Goal: Find specific page/section: Find specific page/section

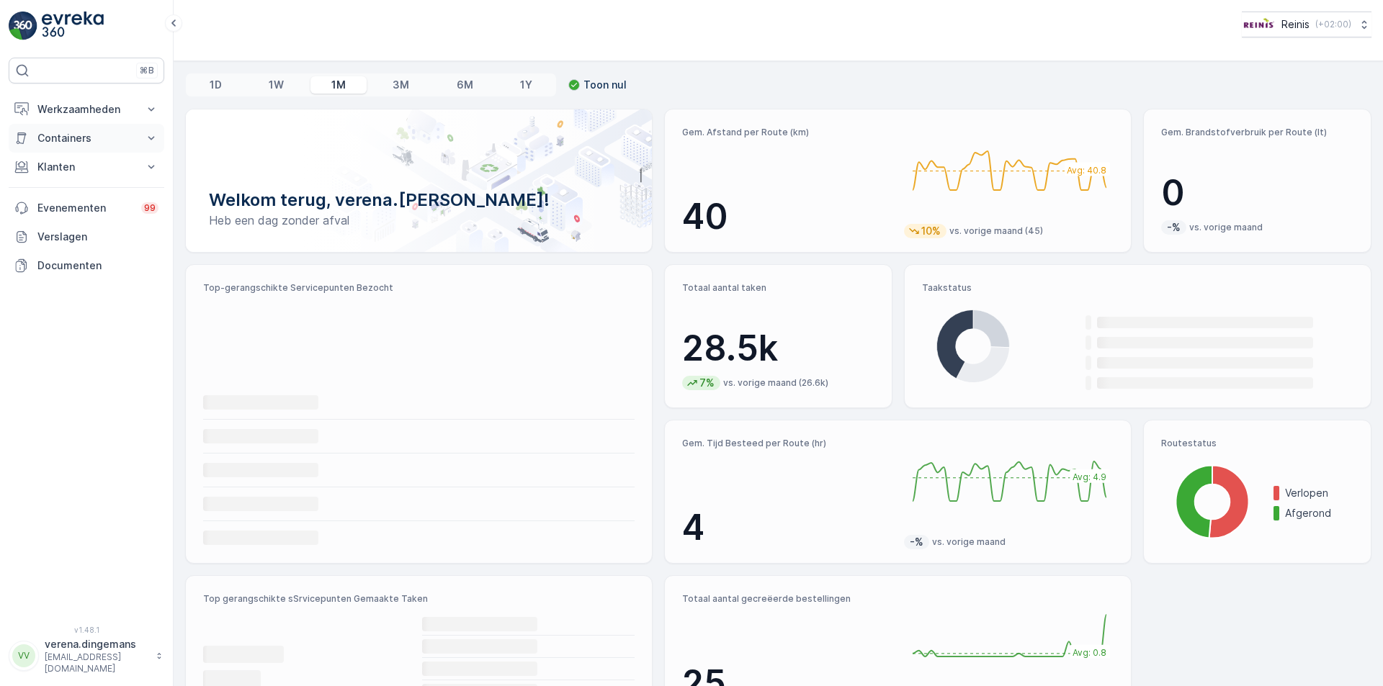
click at [107, 135] on p "Containers" at bounding box center [86, 138] width 98 height 14
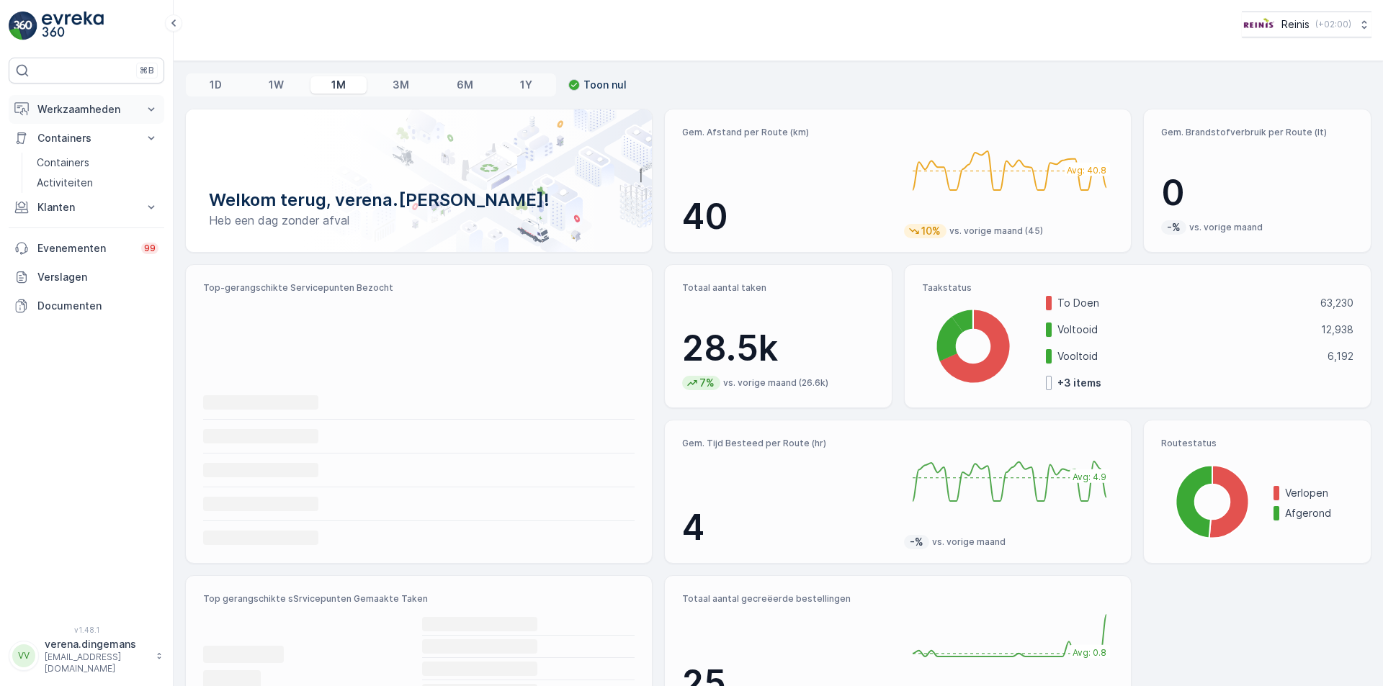
click at [104, 104] on p "Werkzaamheden" at bounding box center [86, 109] width 98 height 14
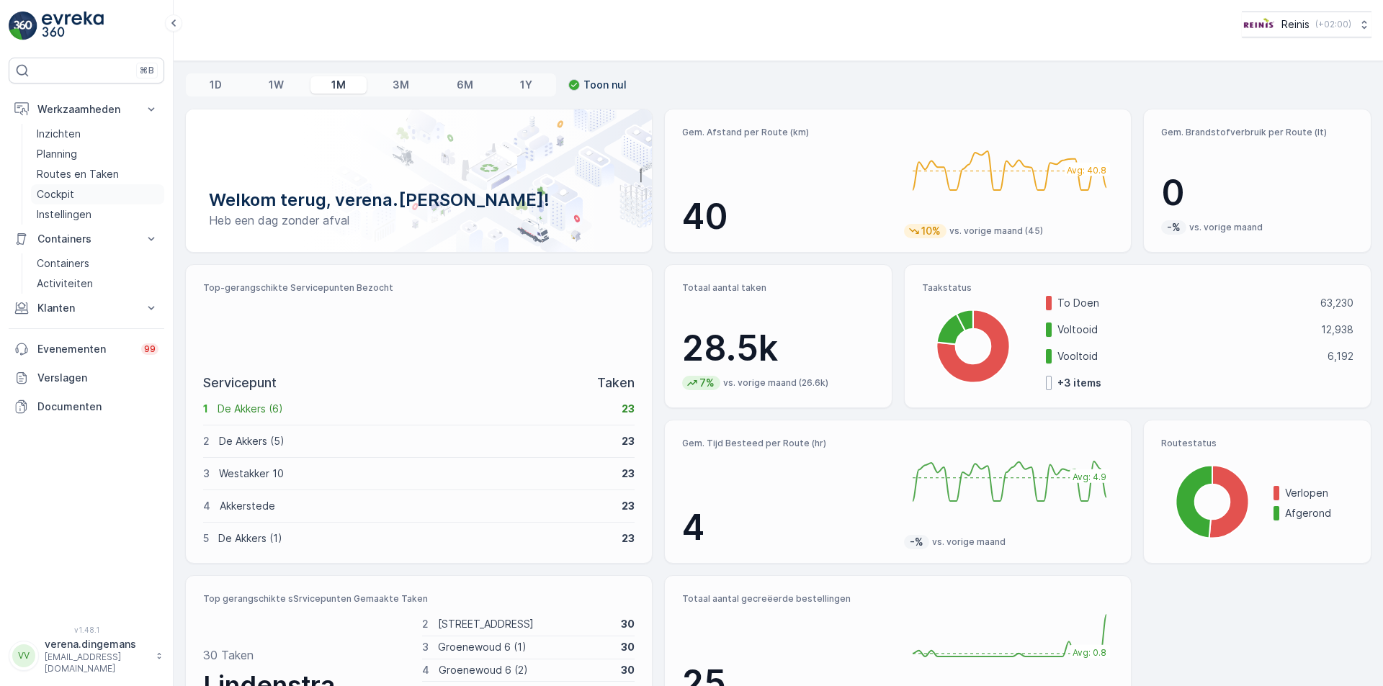
click at [60, 197] on p "Cockpit" at bounding box center [55, 194] width 37 height 14
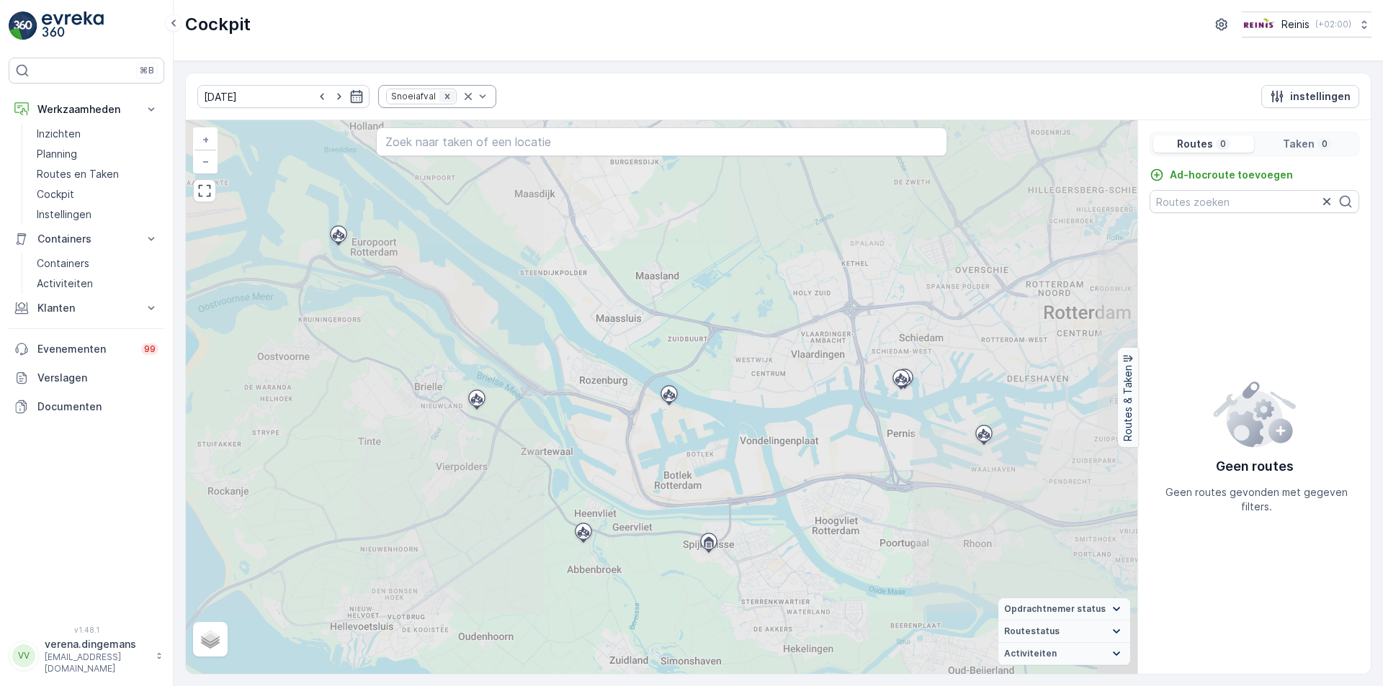
click at [442, 96] on icon "Remove Snoeiafval" at bounding box center [447, 96] width 10 height 10
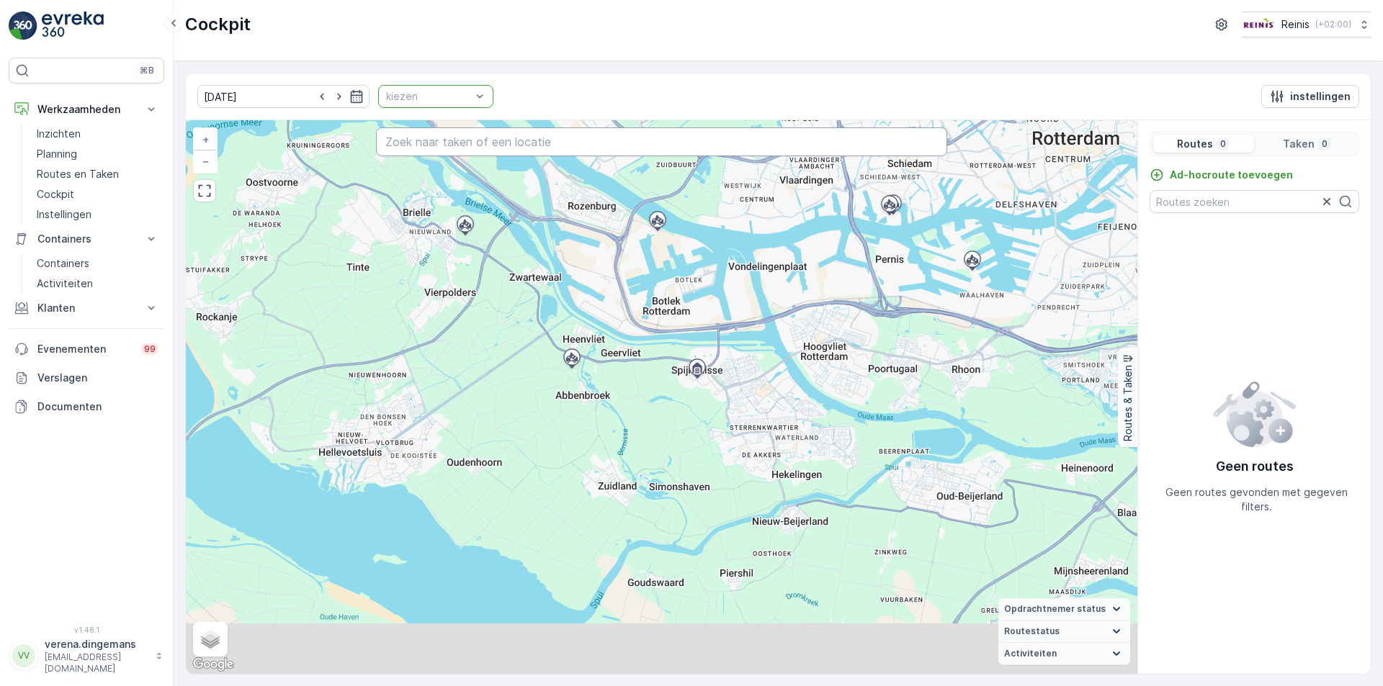
click at [444, 150] on input "text" at bounding box center [661, 141] width 571 height 29
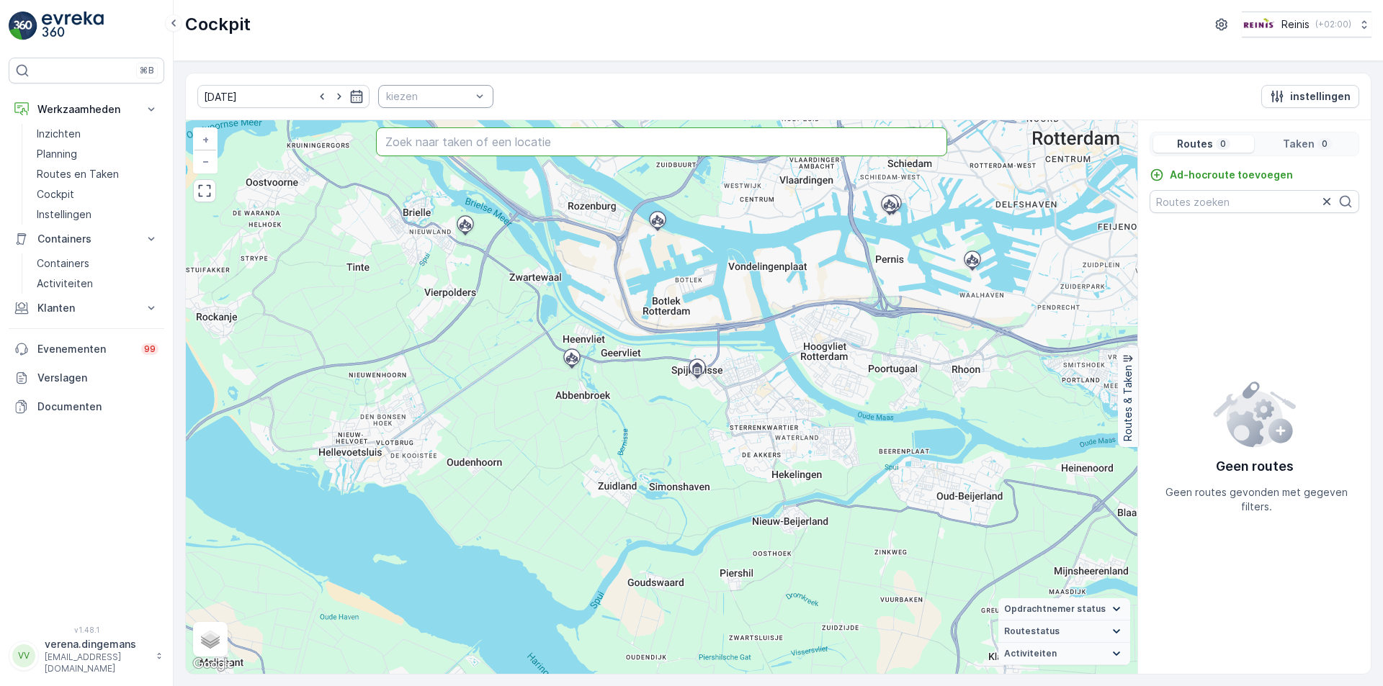
paste input "Doelenstraat 13"
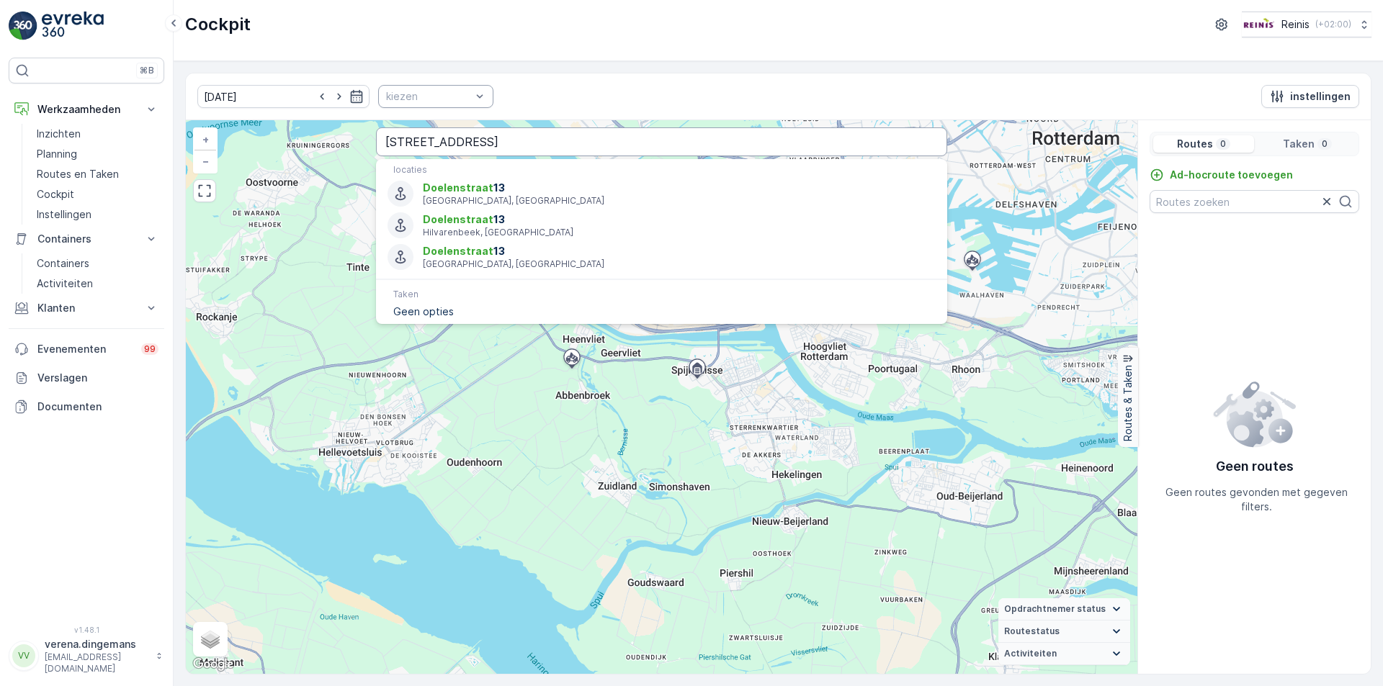
click at [562, 147] on input "Doelenstraat 13" at bounding box center [661, 141] width 571 height 29
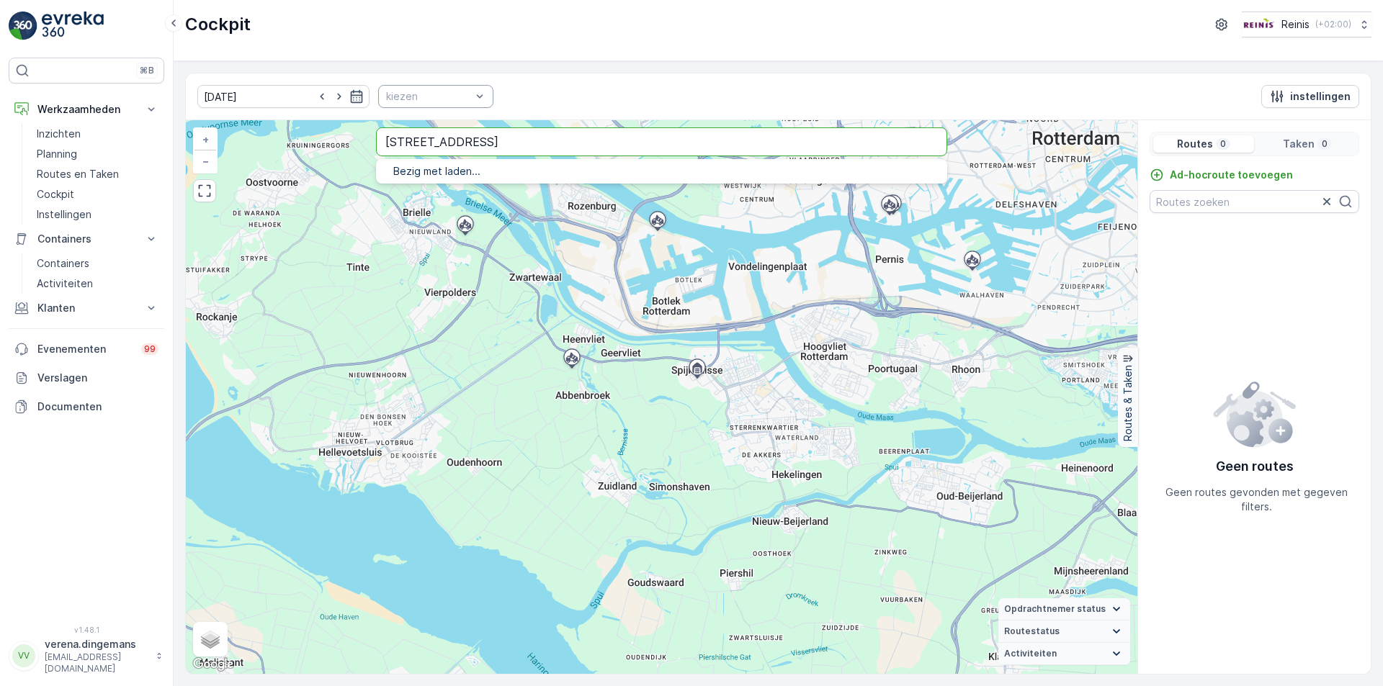
type input "Doelenstraat 13 spijkenisse"
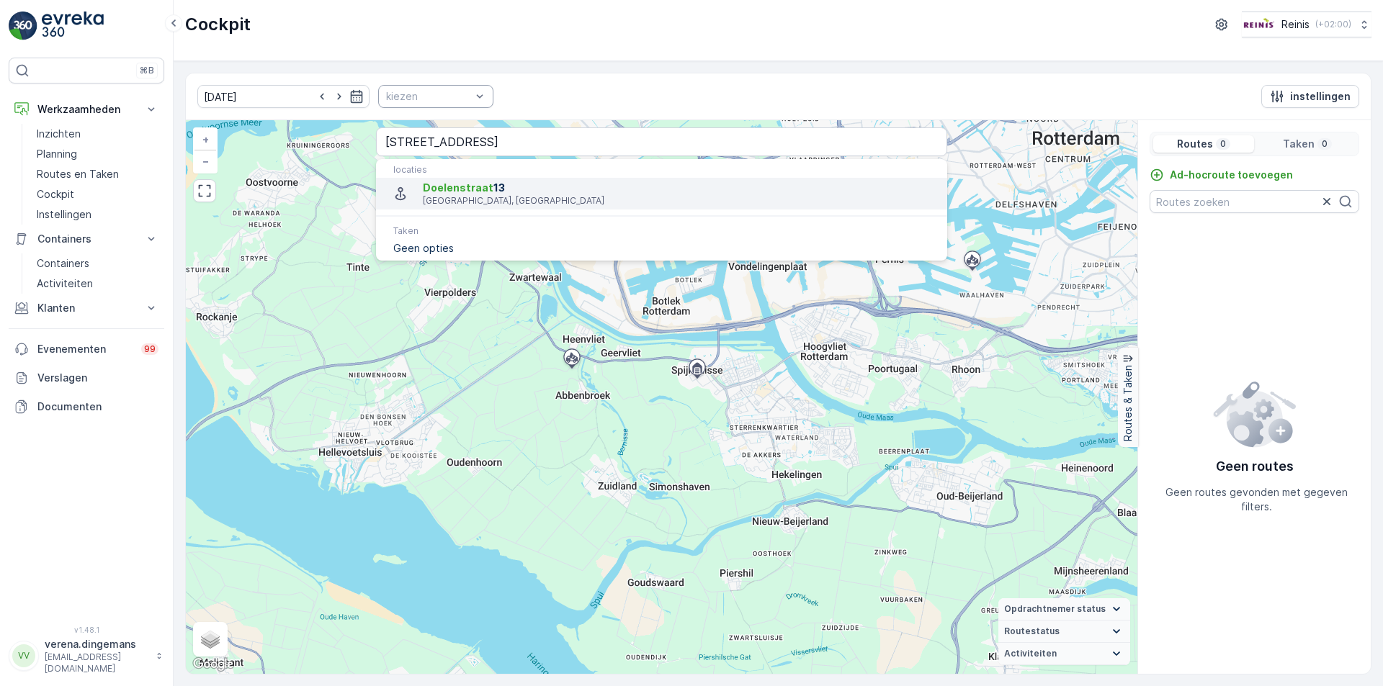
click at [477, 197] on p "Breda, Nederland" at bounding box center [679, 201] width 513 height 12
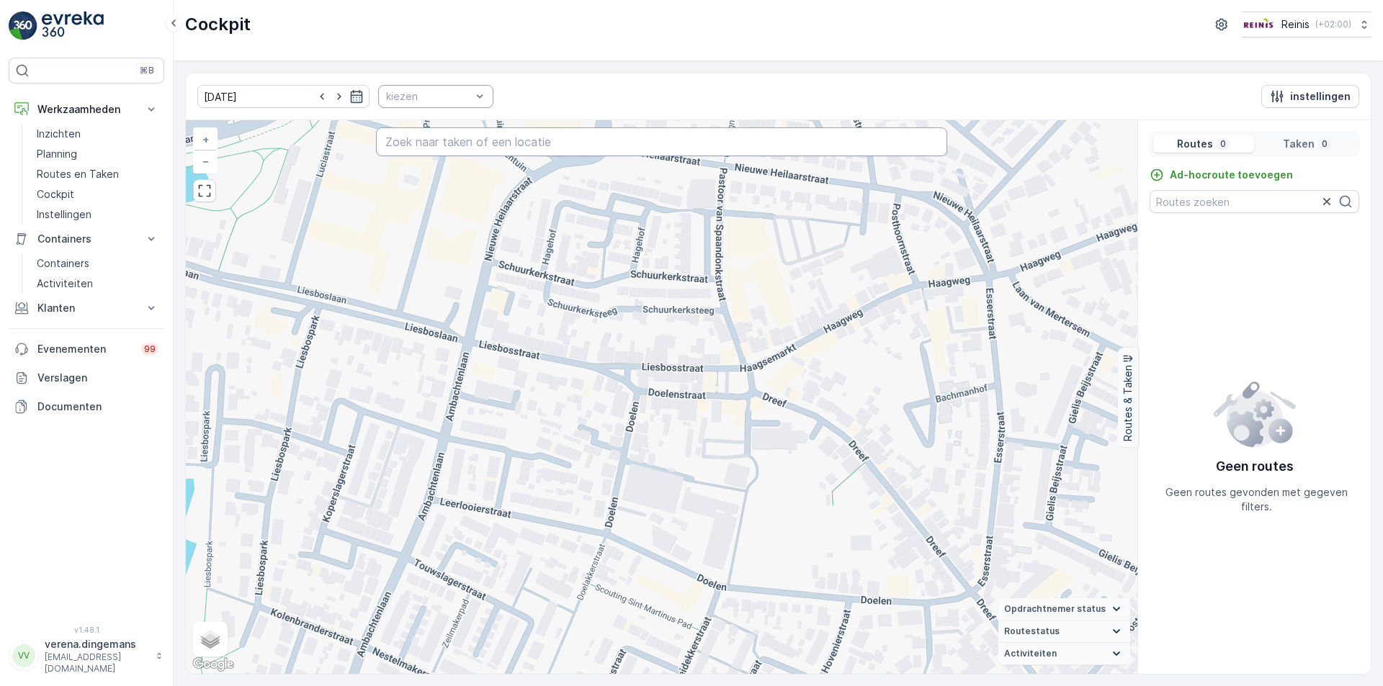
click at [591, 153] on input "text" at bounding box center [661, 141] width 571 height 29
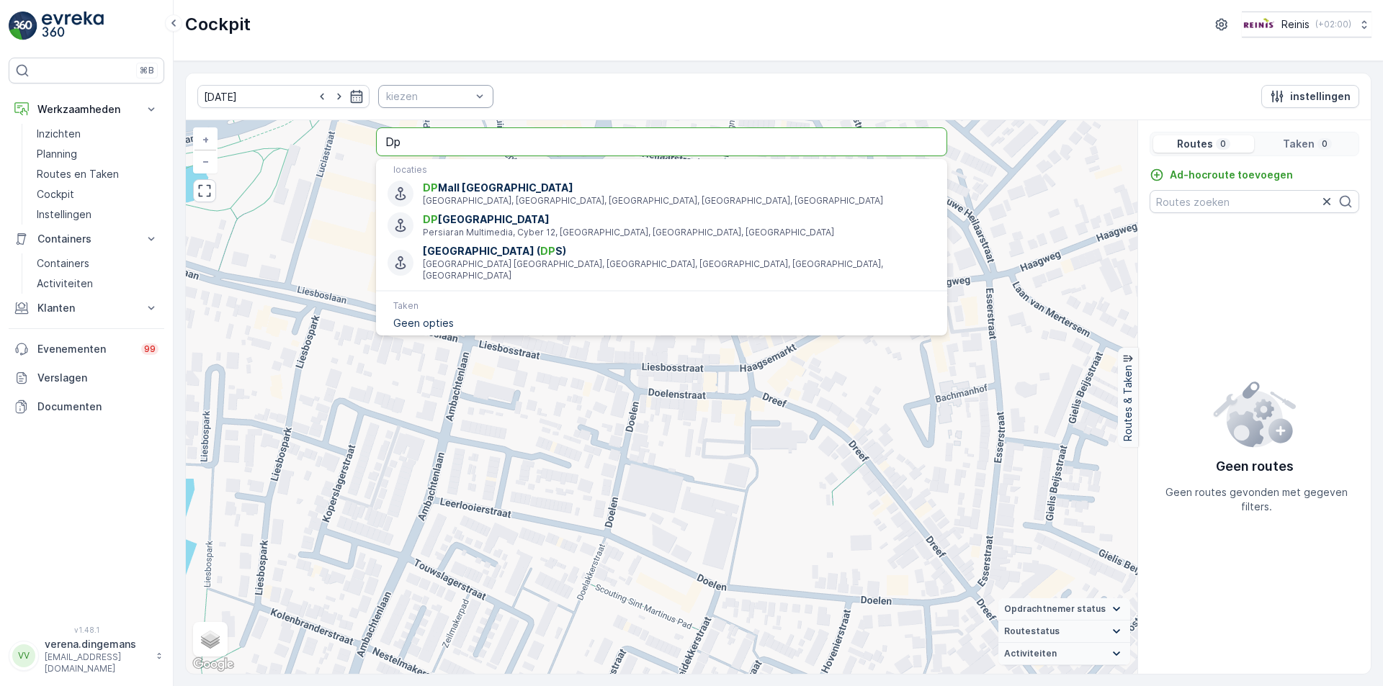
click at [591, 153] on input "Dp" at bounding box center [661, 141] width 571 height 29
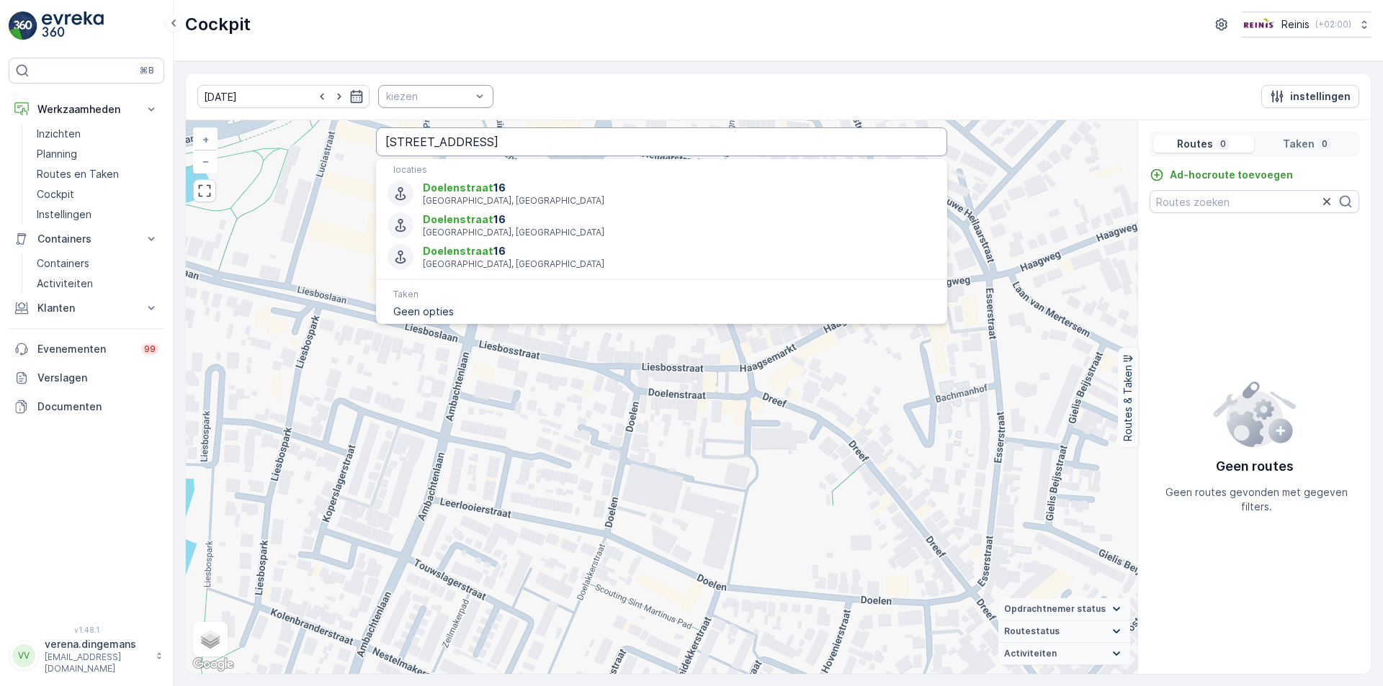
click at [502, 130] on input "Doelenstraat 16" at bounding box center [661, 141] width 571 height 29
click at [511, 139] on input "Doelenstraat 16" at bounding box center [661, 141] width 571 height 29
click at [493, 133] on input "Doelenstraat 16" at bounding box center [661, 141] width 571 height 29
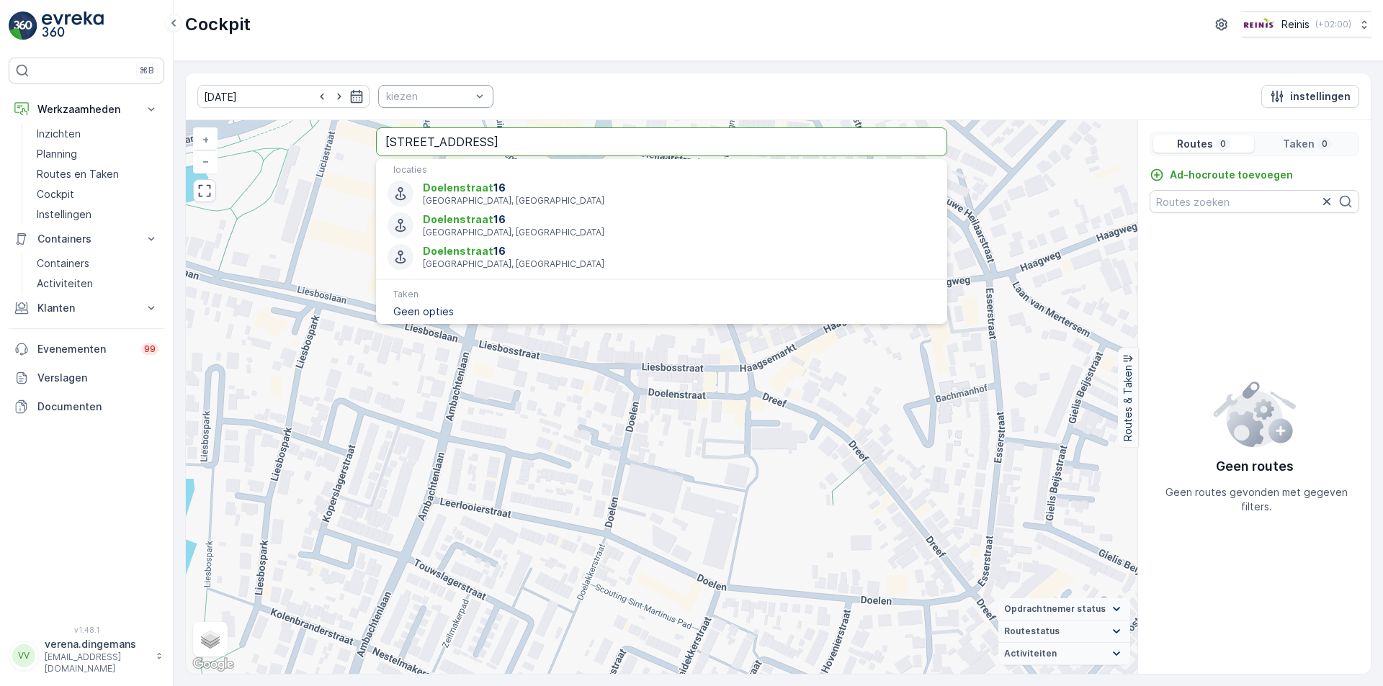
click at [531, 133] on input "Doelenstraat 16" at bounding box center [661, 141] width 571 height 29
drag, startPoint x: 557, startPoint y: 136, endPoint x: 521, endPoint y: 144, distance: 36.9
click at [271, 159] on div "+ − Satelliet stappenplan Terrein Hybride Leaflet Sneltoetsen Kaartgegevens Kaa…" at bounding box center [661, 397] width 951 height 554
click at [493, 142] on input "Doelenstraat 16" at bounding box center [661, 141] width 571 height 29
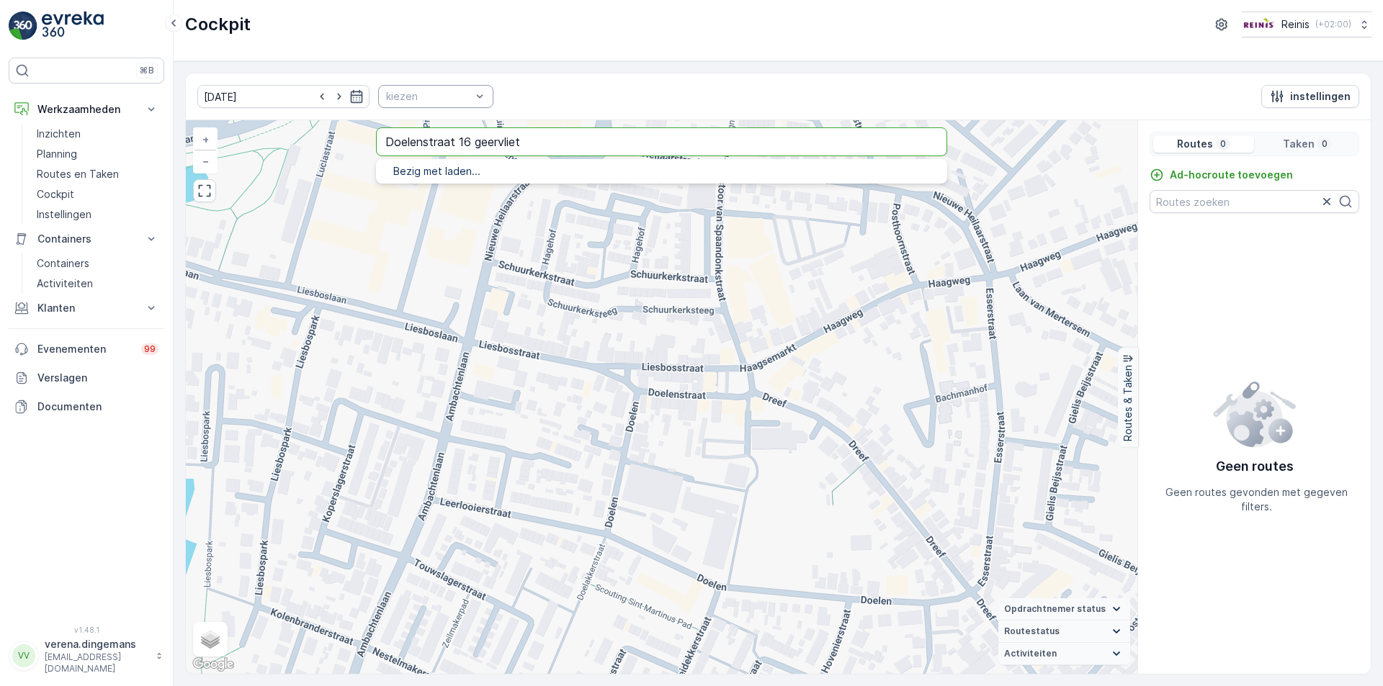
type input "Doelenstraat 16 geervliet"
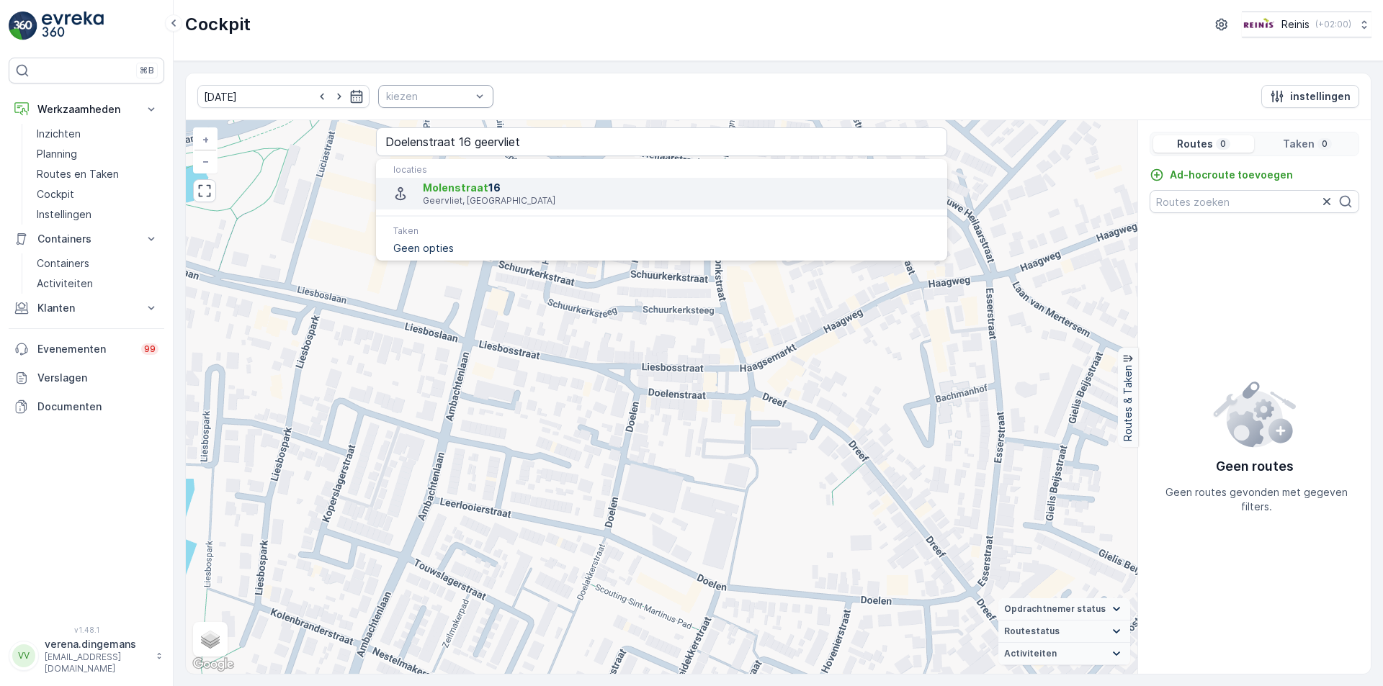
click at [521, 184] on span "Molenstraat 16" at bounding box center [679, 188] width 513 height 14
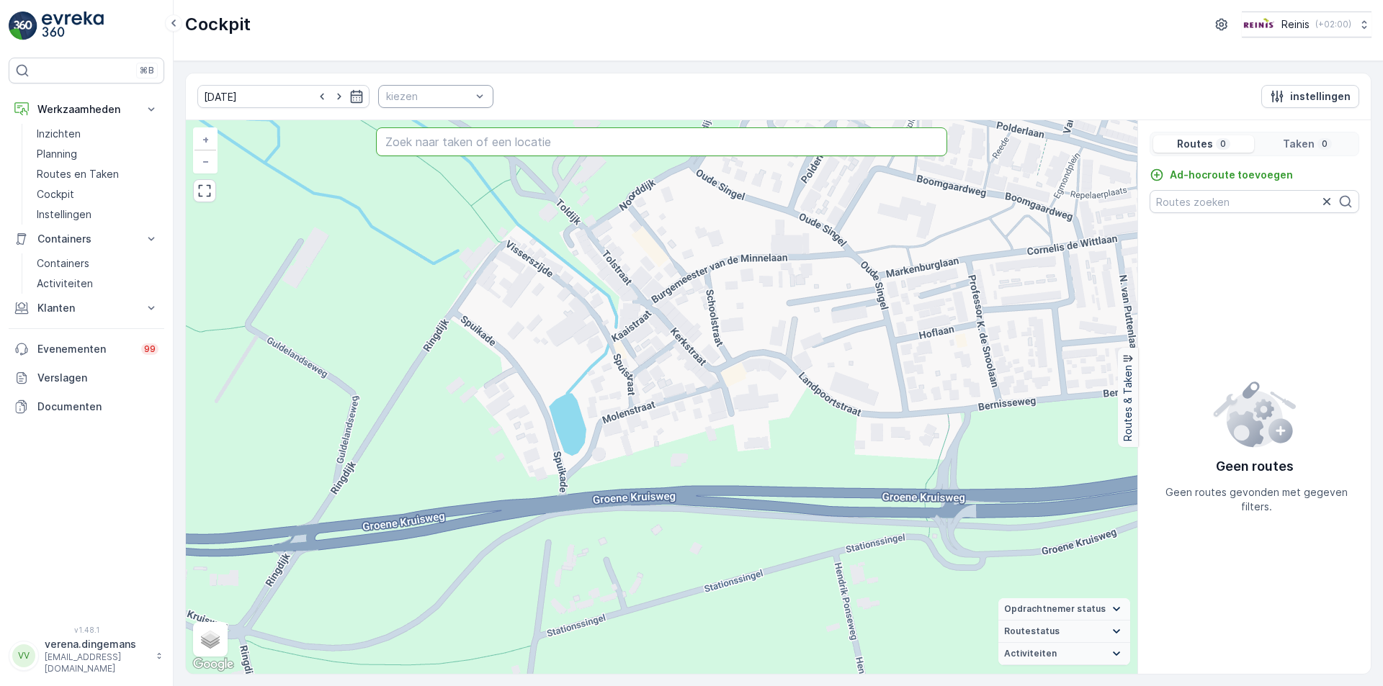
click at [470, 137] on input "text" at bounding box center [661, 141] width 571 height 29
click at [436, 99] on div at bounding box center [429, 97] width 88 height 12
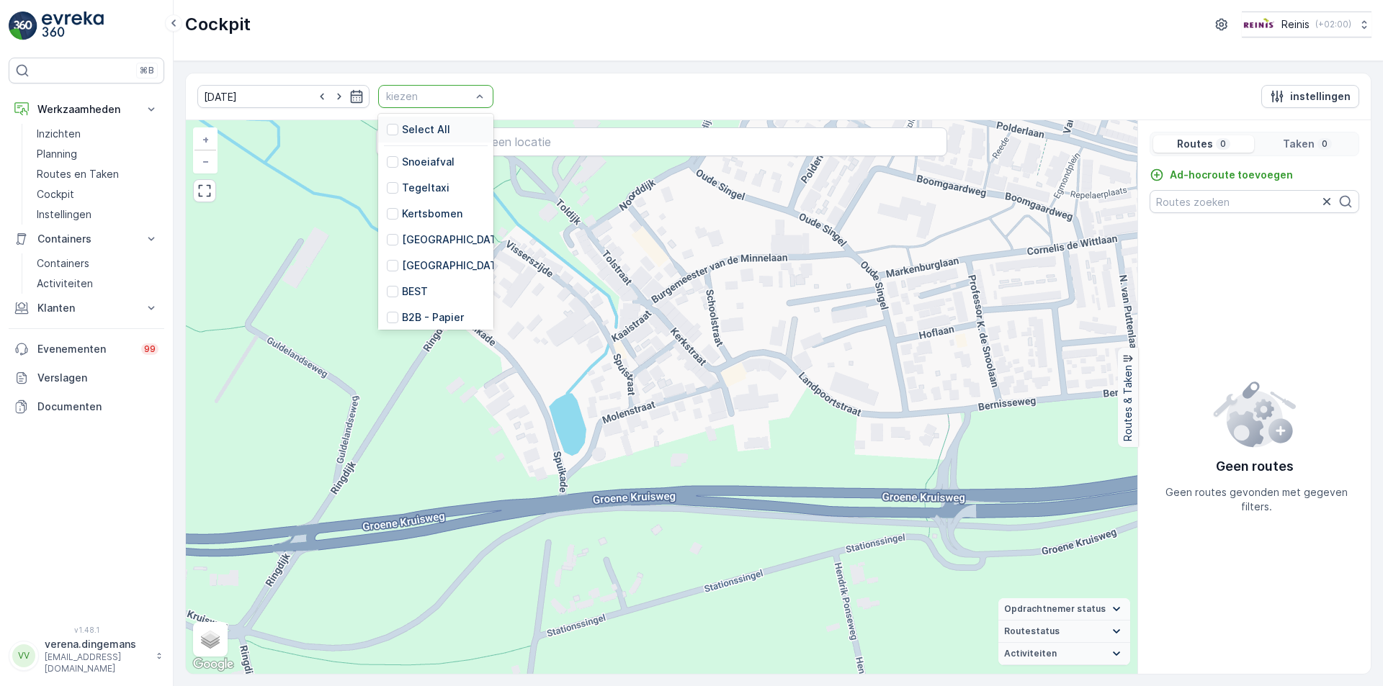
click at [420, 94] on div at bounding box center [429, 97] width 88 height 12
click at [387, 281] on div "PMD HaH" at bounding box center [417, 288] width 61 height 14
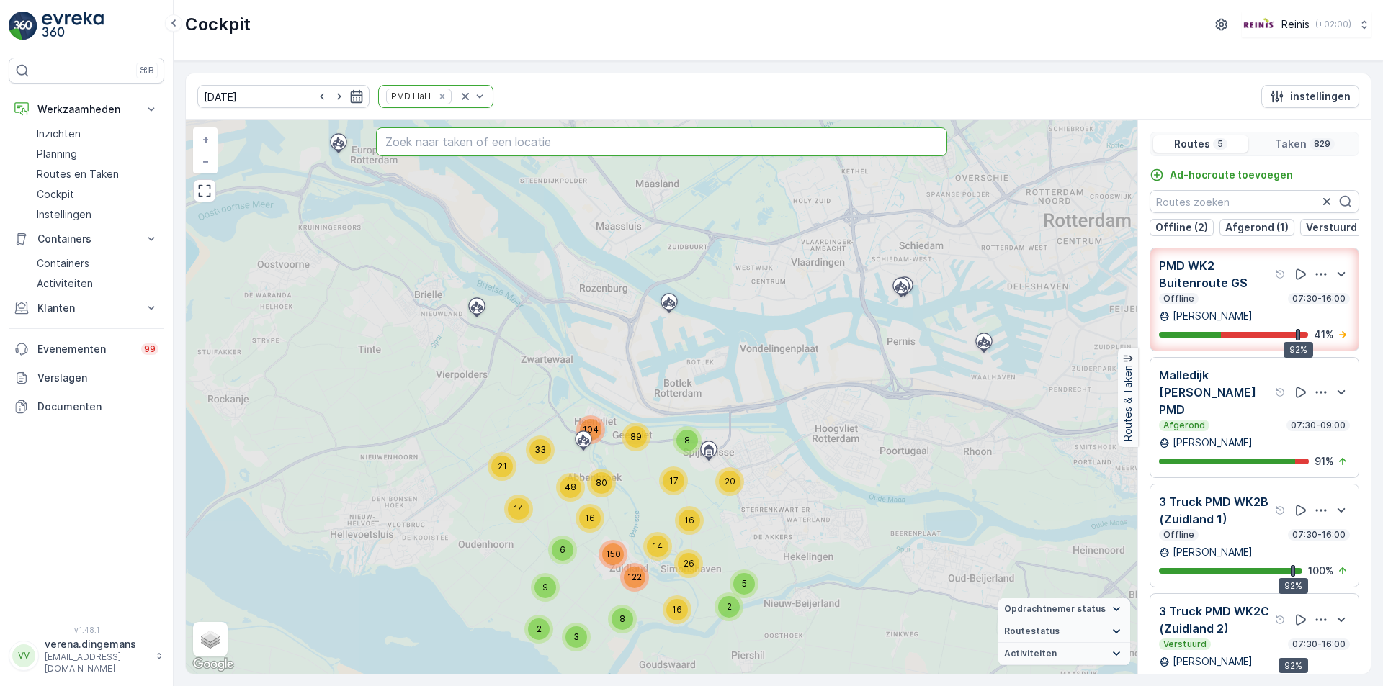
click at [453, 151] on input "text" at bounding box center [661, 141] width 571 height 29
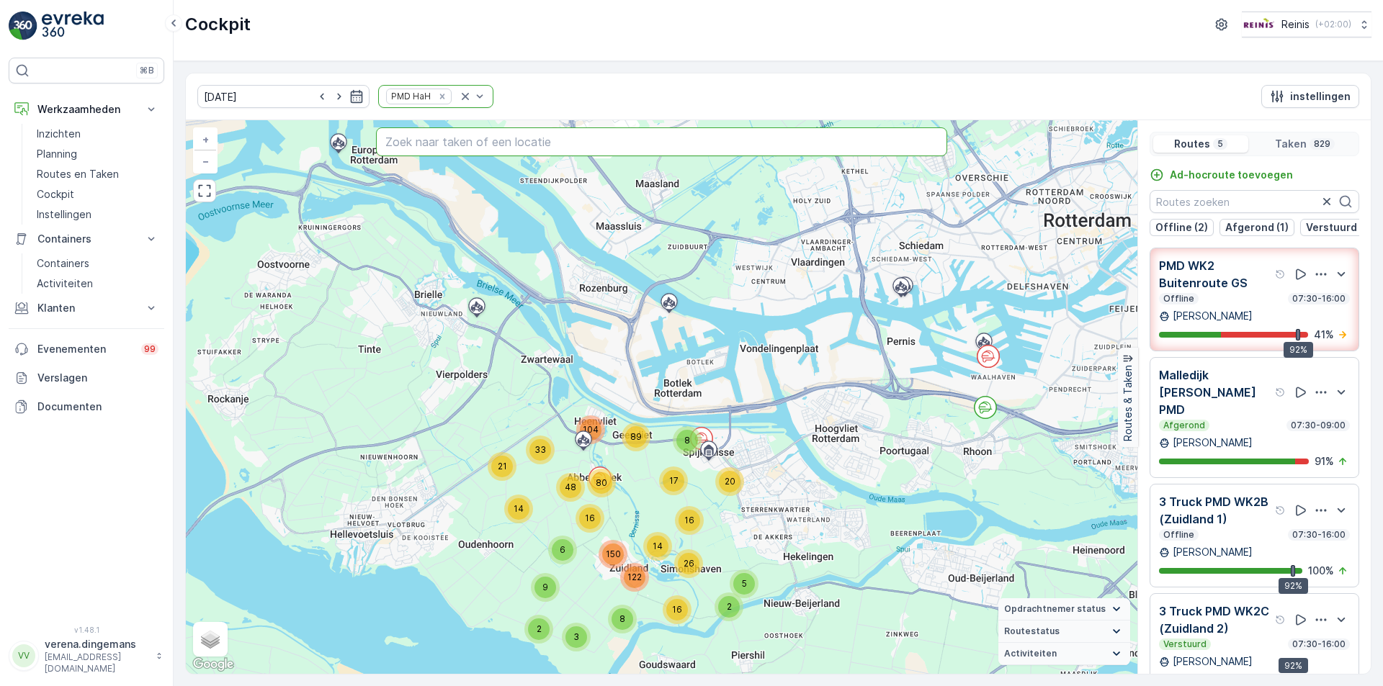
paste input "Doelenstraat 16"
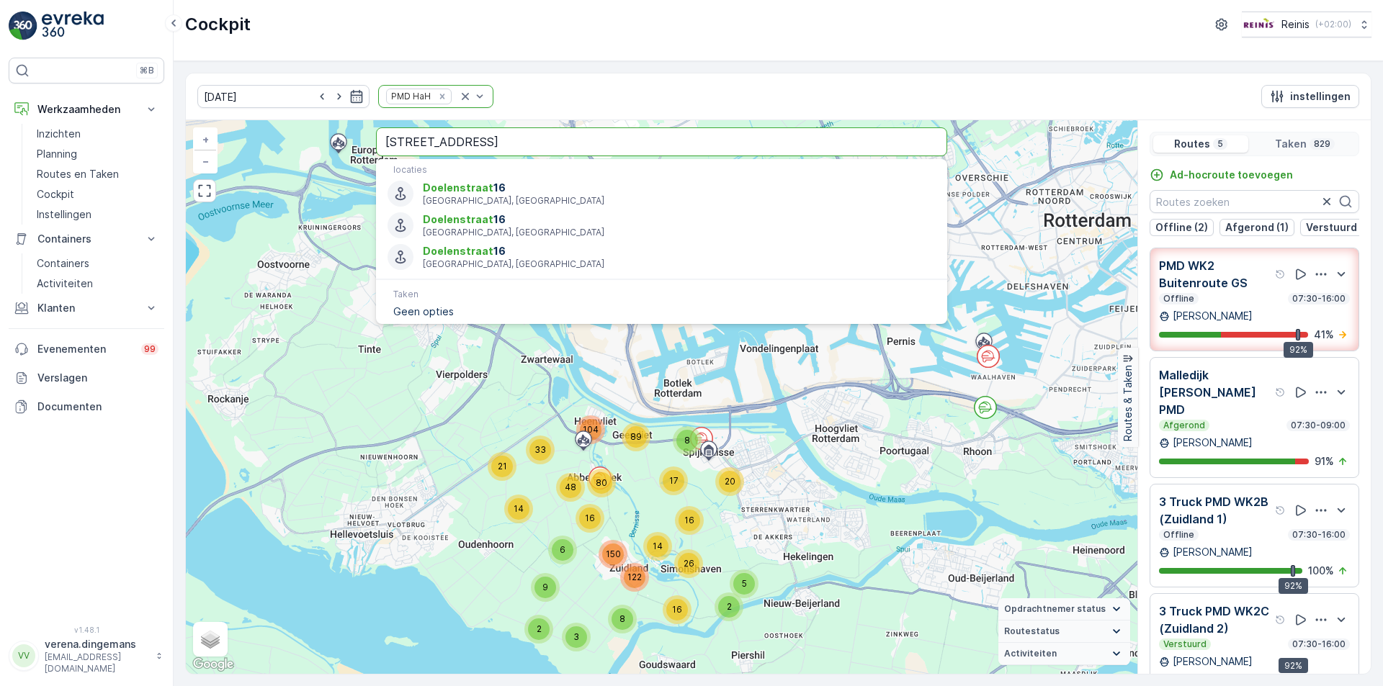
click at [489, 143] on input "Doelenstraat 16" at bounding box center [661, 141] width 571 height 29
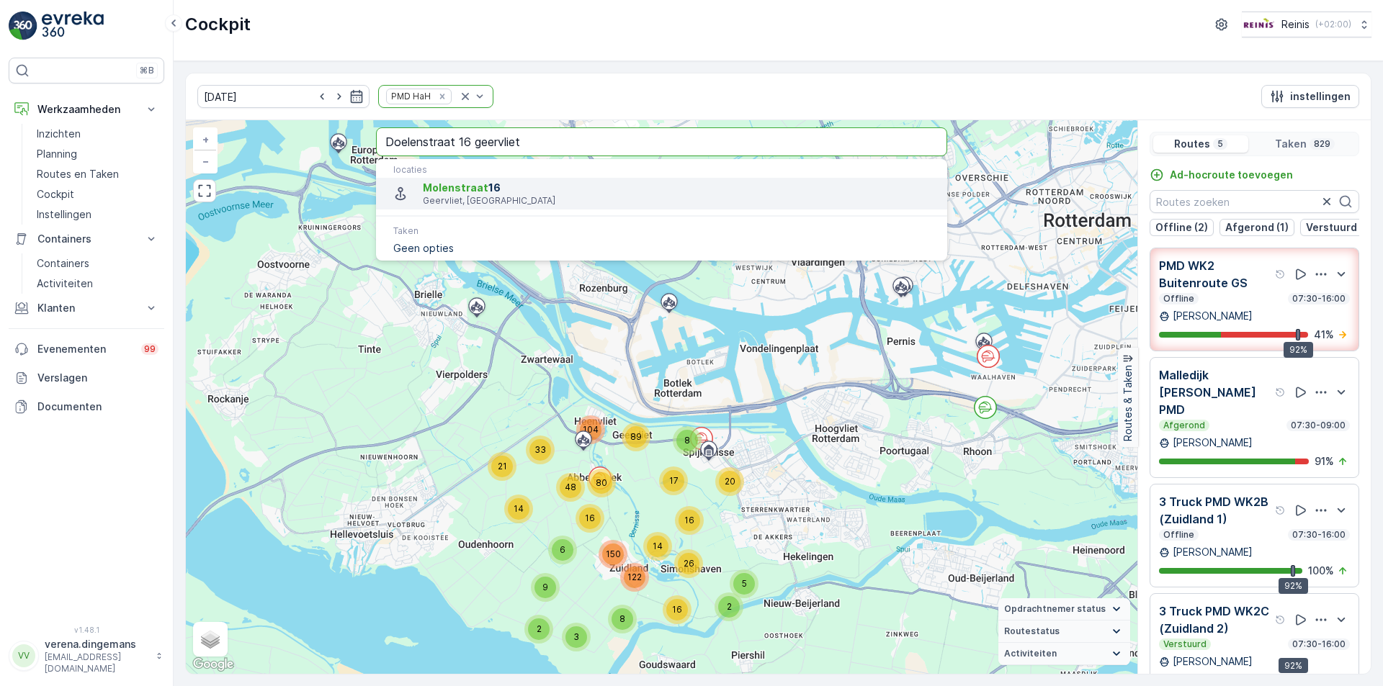
type input "Doelenstraat 16 geervliet"
click at [449, 194] on span "Molenstraat 16" at bounding box center [679, 188] width 513 height 14
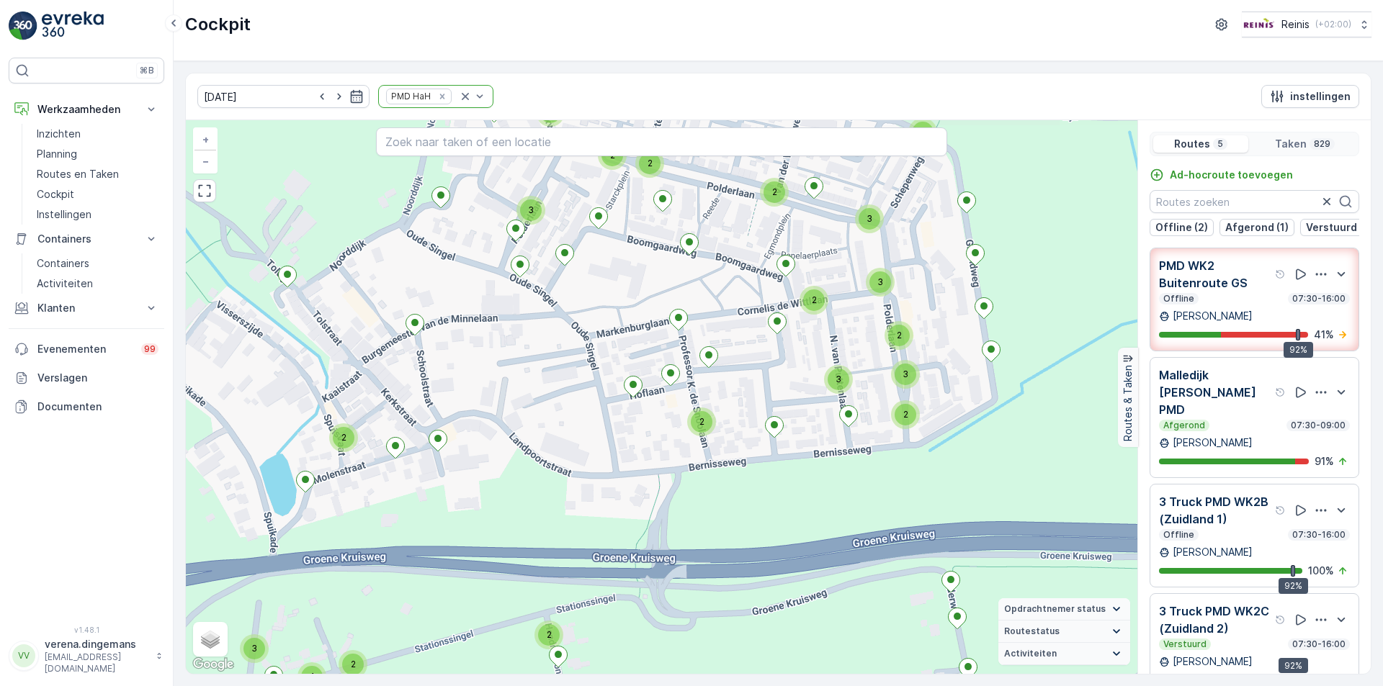
drag, startPoint x: 811, startPoint y: 357, endPoint x: 553, endPoint y: 366, distance: 258.0
click at [553, 366] on div "6 2 2 2 2 2 2 2 5 2 2 2 3 2 7 6 2 2 2 2 2 2 2 2 3 2 2 4 3 2 2 2 3 2 2 2 2 2 2 4…" at bounding box center [661, 397] width 951 height 554
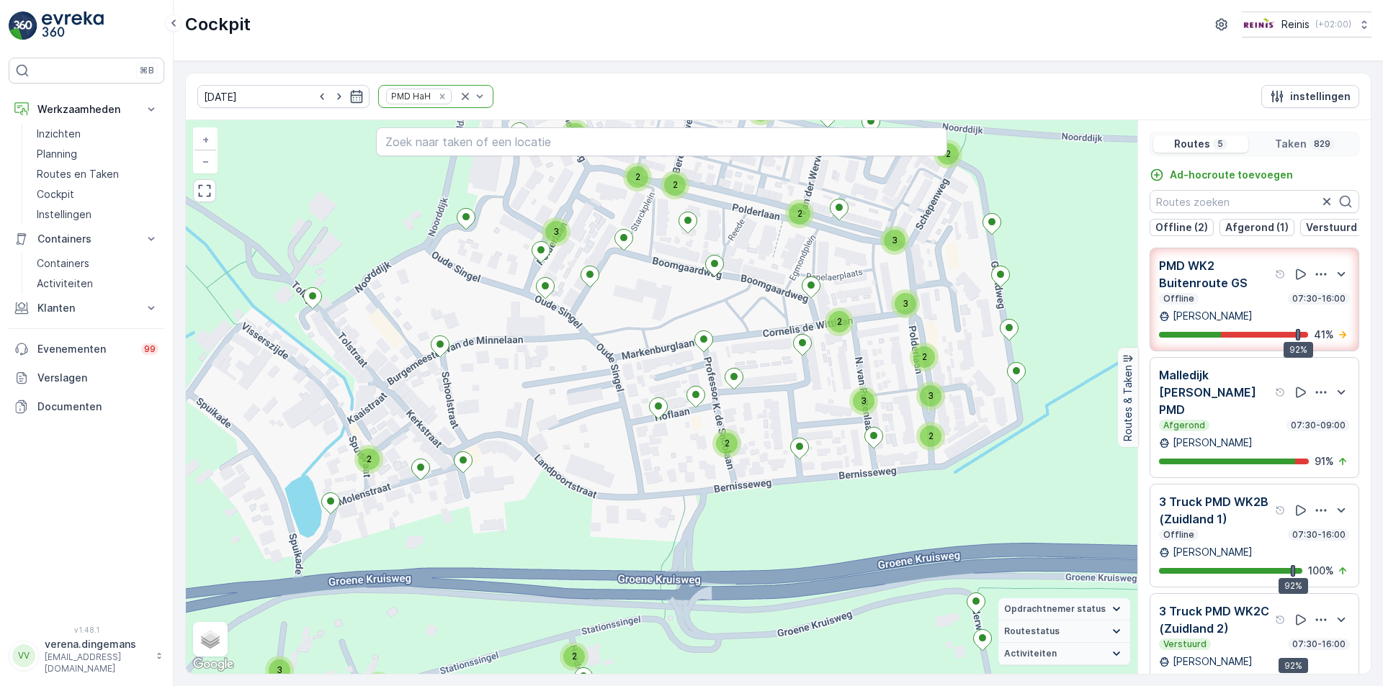
click at [588, 418] on div "6 2 2 2 2 2 2 2 5 2 2 2 3 2 7 6 2 2 2 2 2 2 2 2 3 2 2 4 3 2 2 2 3 2 2 2 2 2 2 4…" at bounding box center [661, 397] width 951 height 554
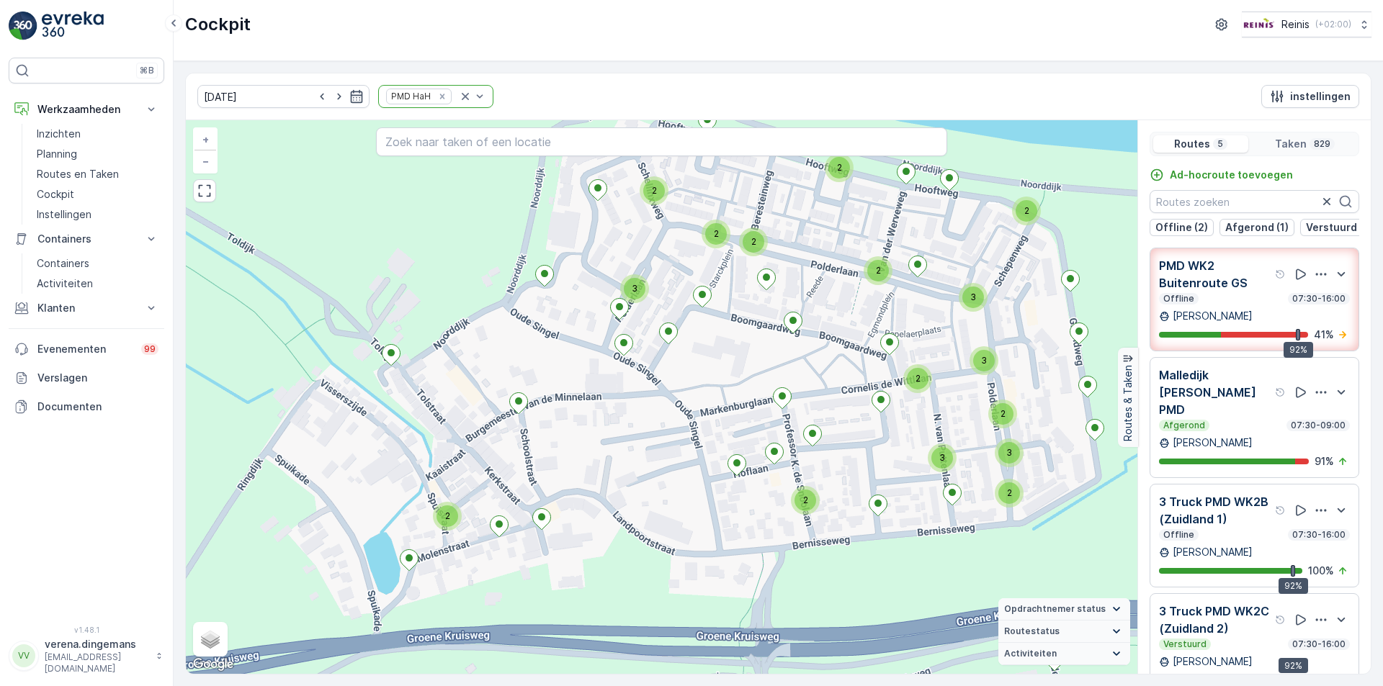
drag, startPoint x: 548, startPoint y: 362, endPoint x: 627, endPoint y: 418, distance: 96.9
click at [627, 418] on div "6 2 2 2 2 2 2 2 5 2 2 2 3 2 7 6 2 2 2 2 2 2 2 2 3 2 2 4 3 2 2 2 3 2 2 2 2 2 2 4…" at bounding box center [661, 397] width 951 height 554
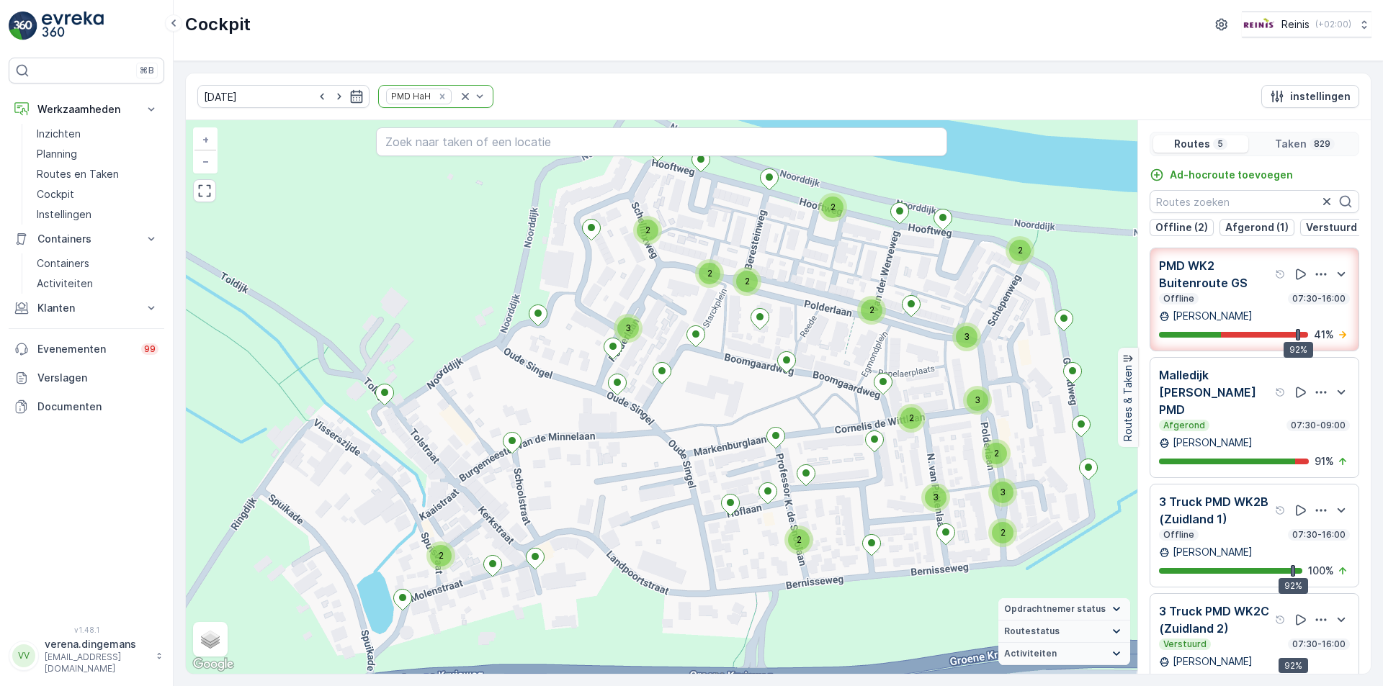
drag, startPoint x: 692, startPoint y: 398, endPoint x: 686, endPoint y: 438, distance: 40.1
click at [686, 438] on div "2 2 2 2 2 2 3 2 2 3 2 3 4 12 2 2 2 2 2 3 2 3 3 5 2 2 4 3 2 2 2 3 3 2 3 2 3 3 2 …" at bounding box center [661, 397] width 951 height 554
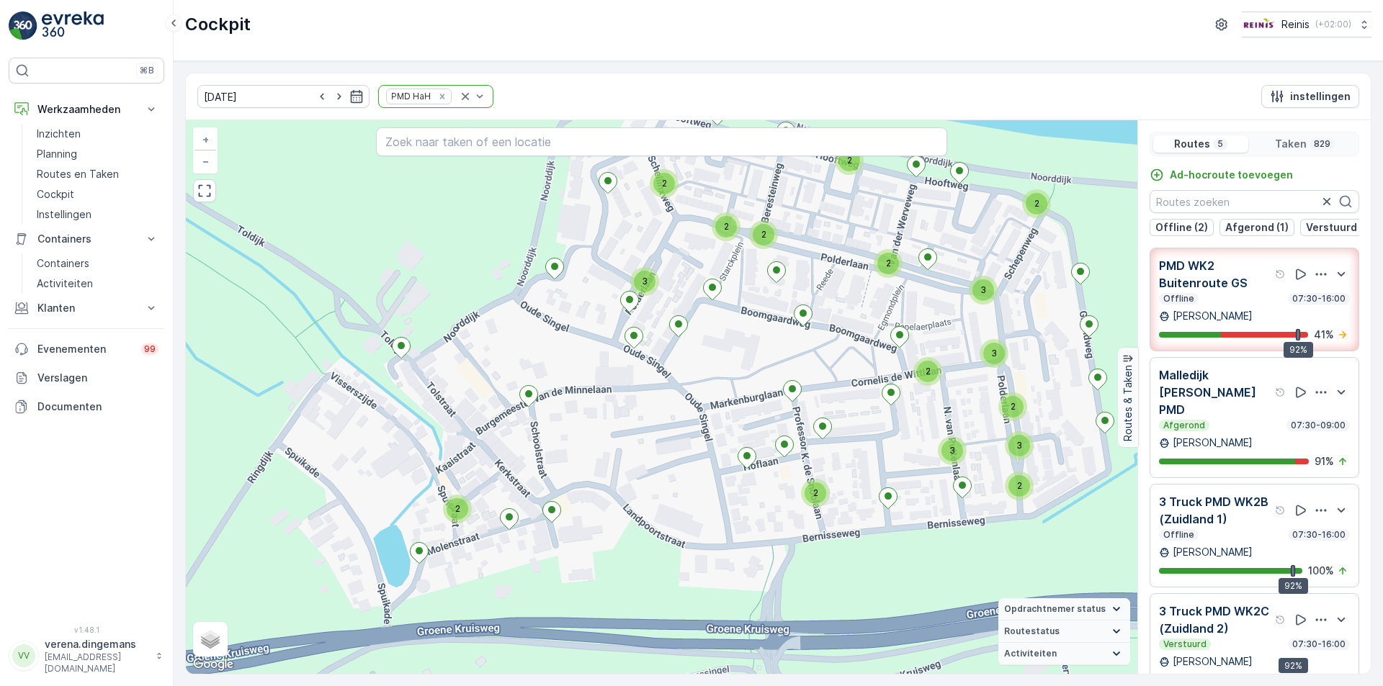
drag, startPoint x: 731, startPoint y: 423, endPoint x: 748, endPoint y: 376, distance: 49.7
click at [748, 376] on div "2 2 2 2 2 2 3 2 2 3 2 3 4 12 2 2 2 2 2 3 2 3 3 5 2 2 4 3 2 2 2 3 3 2 3 2 3 3 2 …" at bounding box center [661, 397] width 951 height 554
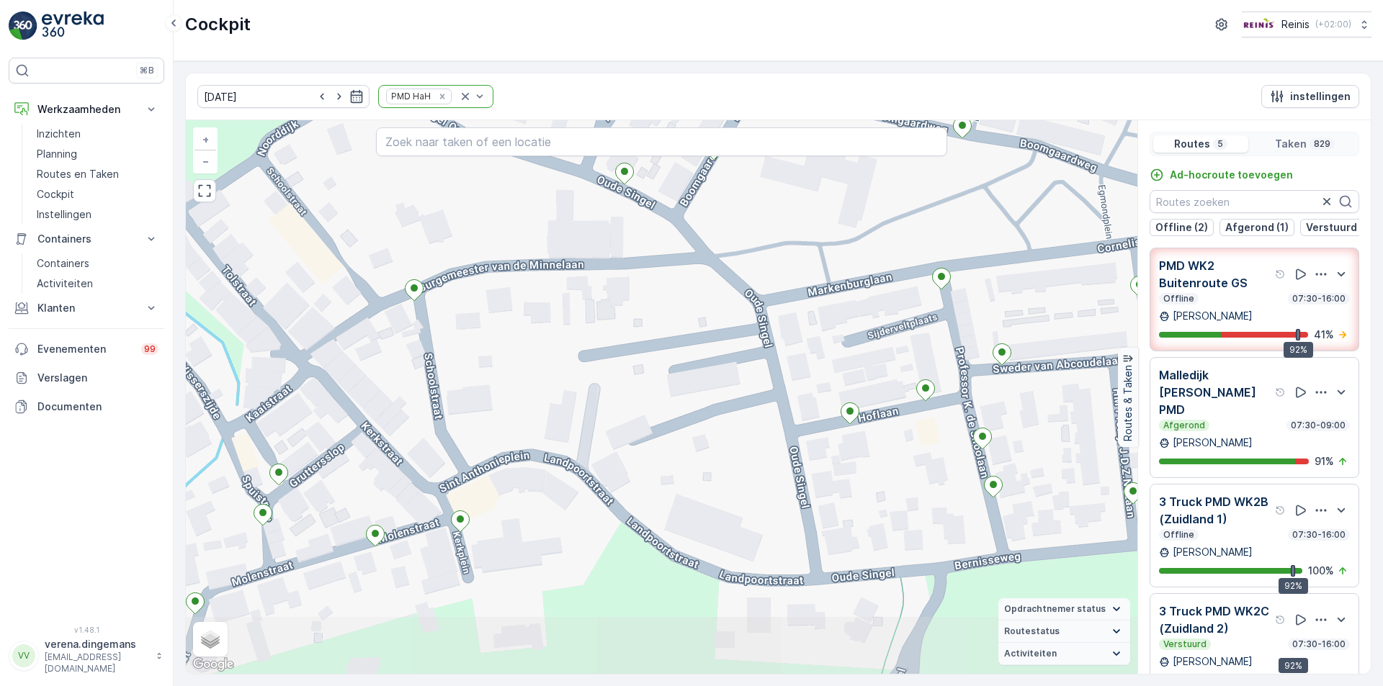
drag, startPoint x: 520, startPoint y: 518, endPoint x: 624, endPoint y: 380, distance: 172.7
click at [624, 380] on div "5 2 2 2 2 2 2 2 2 2 2 2 3 7 6 2 2 2 2 2 2 2 2 2 2 2 2 2 4 2 2 2 2 4 4 2 2 2 2 3…" at bounding box center [661, 397] width 951 height 554
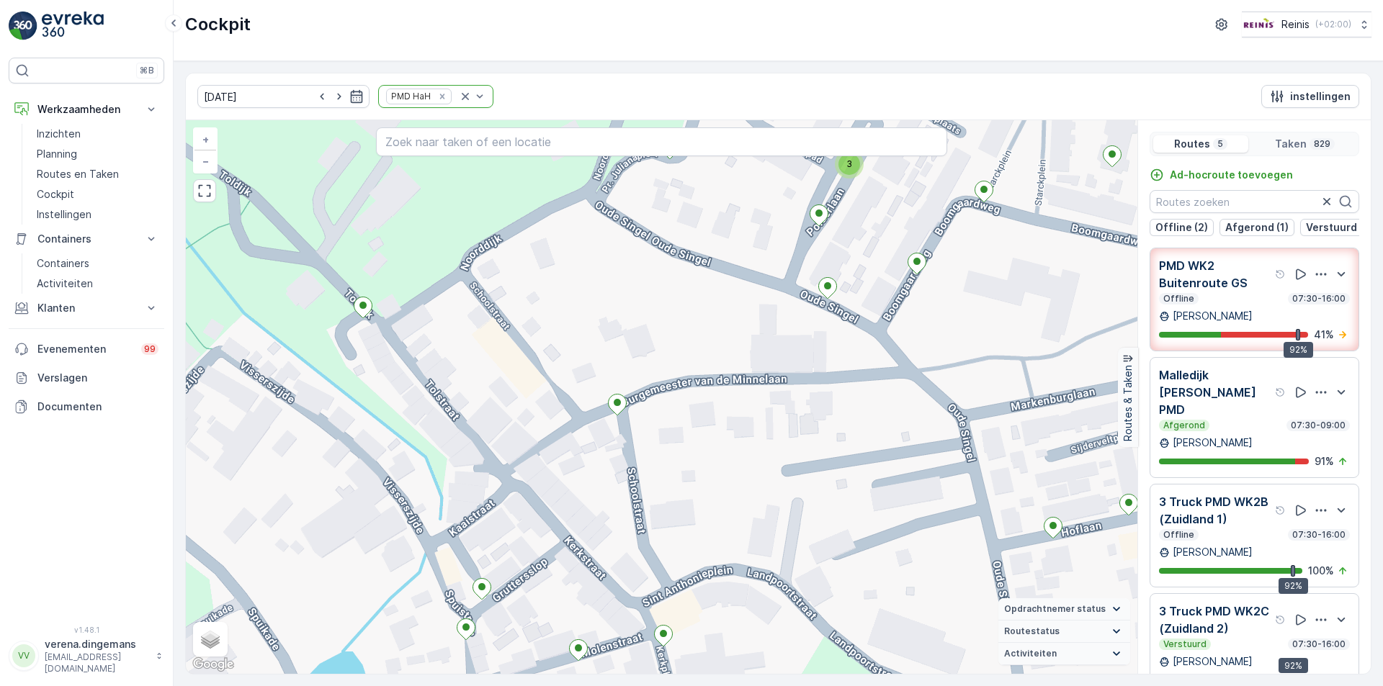
drag, startPoint x: 393, startPoint y: 377, endPoint x: 570, endPoint y: 476, distance: 202.1
click at [570, 476] on div "5 2 2 2 2 2 2 2 2 2 2 2 3 7 6 2 2 2 2 2 2 2 2 2 2 2 2 2 4 2 2 2 2 4 4 2 2 2 2 3…" at bounding box center [661, 397] width 951 height 554
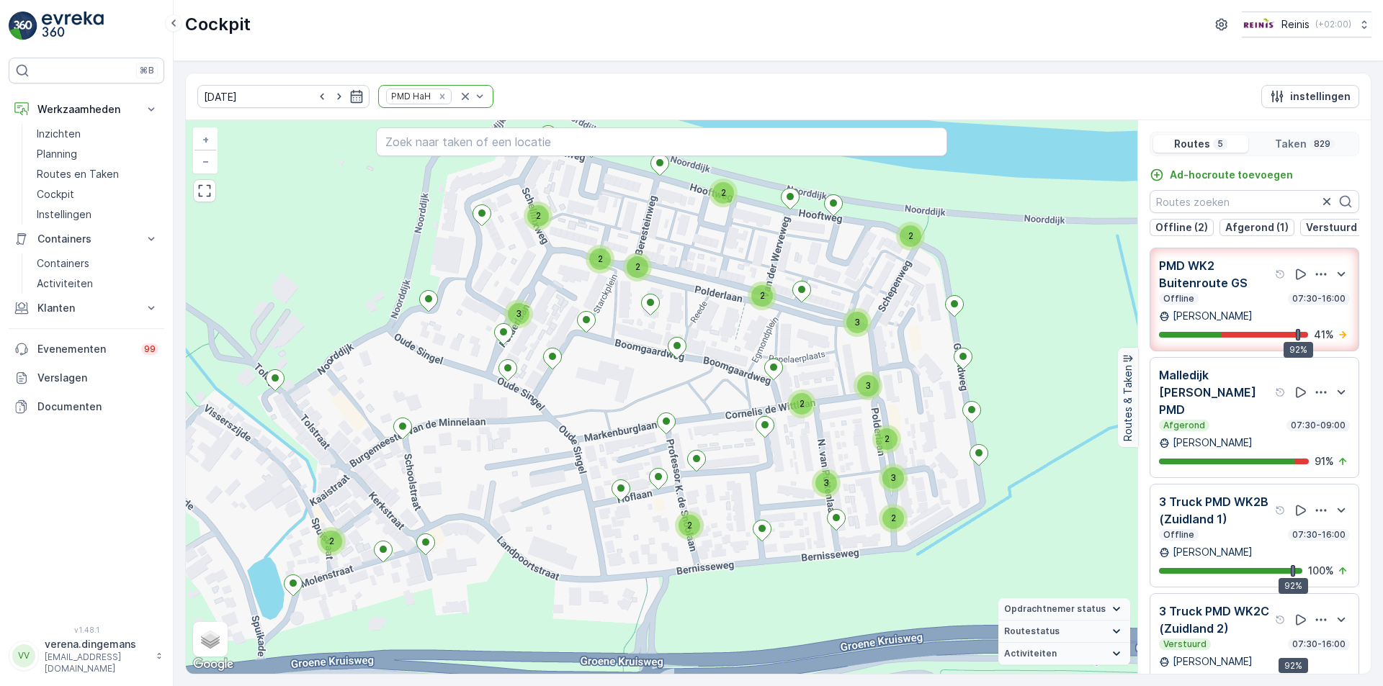
drag, startPoint x: 910, startPoint y: 529, endPoint x: 719, endPoint y: 522, distance: 190.9
click at [719, 522] on div "6 2 2 2 2 2 2 2 5 2 2 2 3 2 7 6 2 2 3 2 2 2 2 2 2 2 3 4 3 2 2 2 2 3 2 2 2 2 2 4…" at bounding box center [661, 397] width 951 height 554
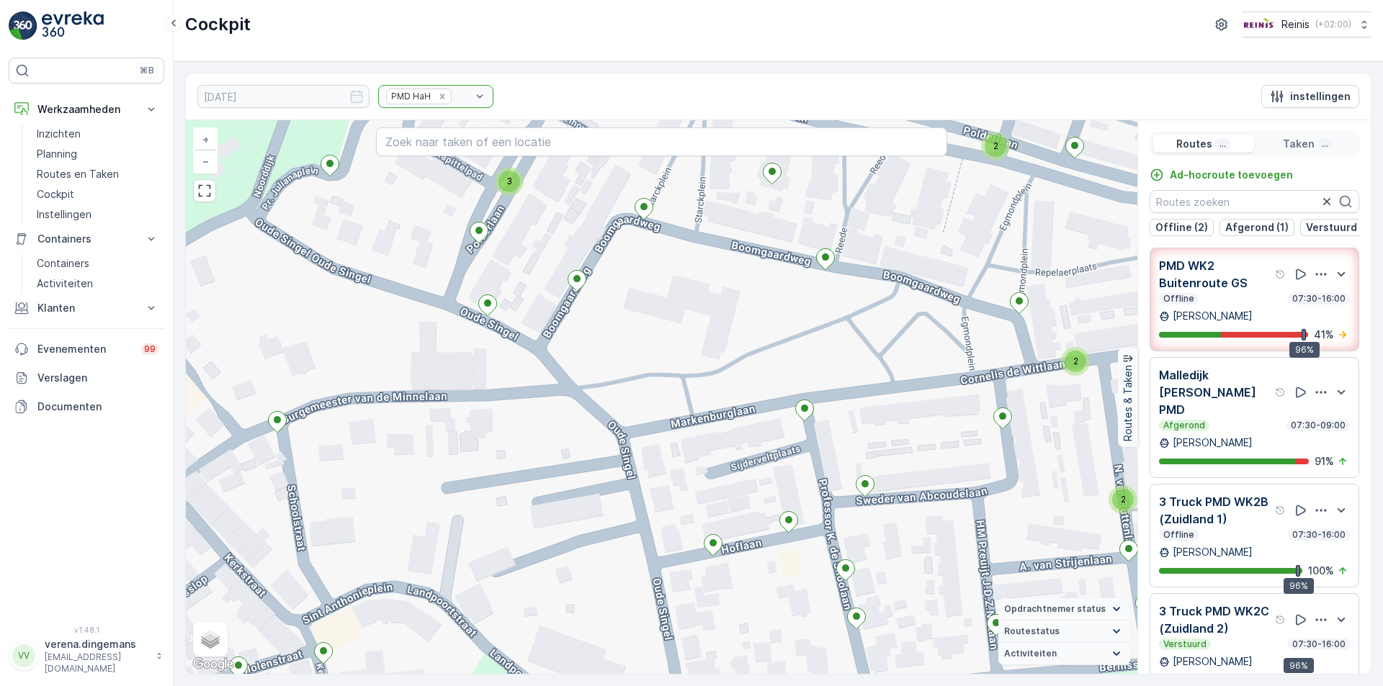
click at [454, 143] on input "text" at bounding box center [661, 141] width 571 height 29
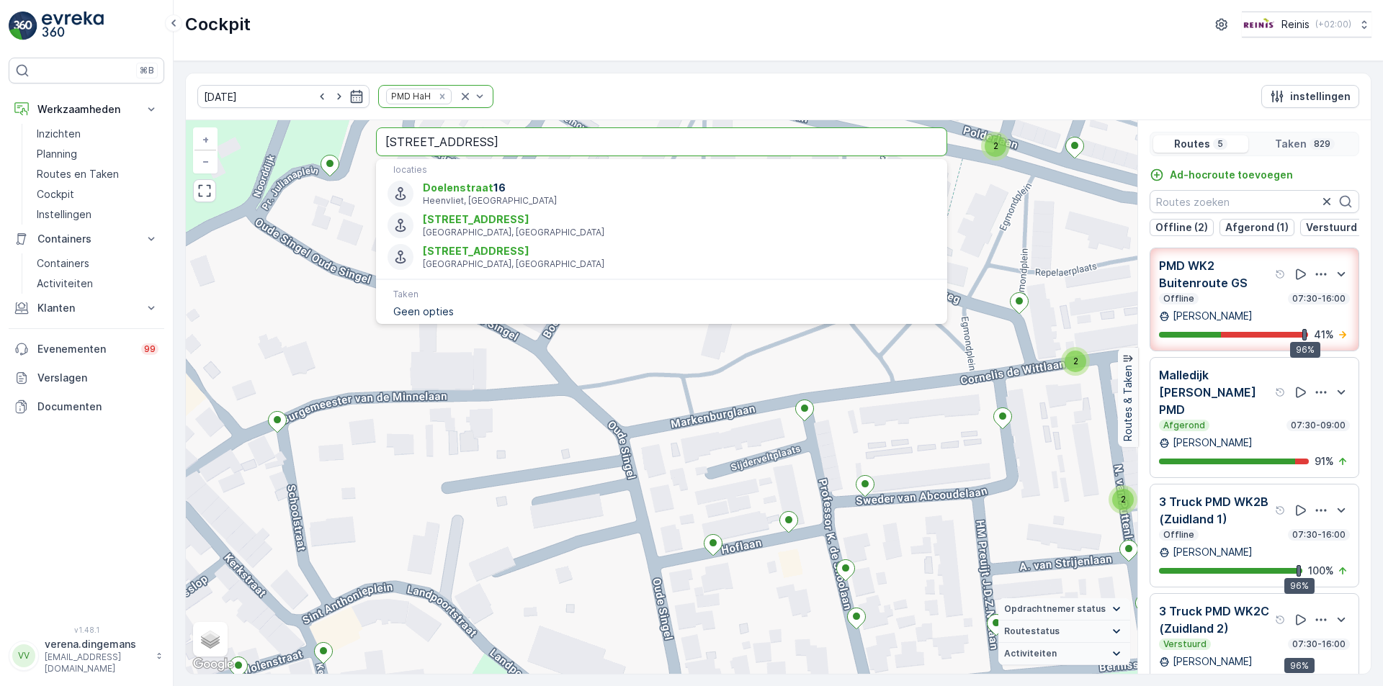
type input "Doelenstraat 16 heenvliet"
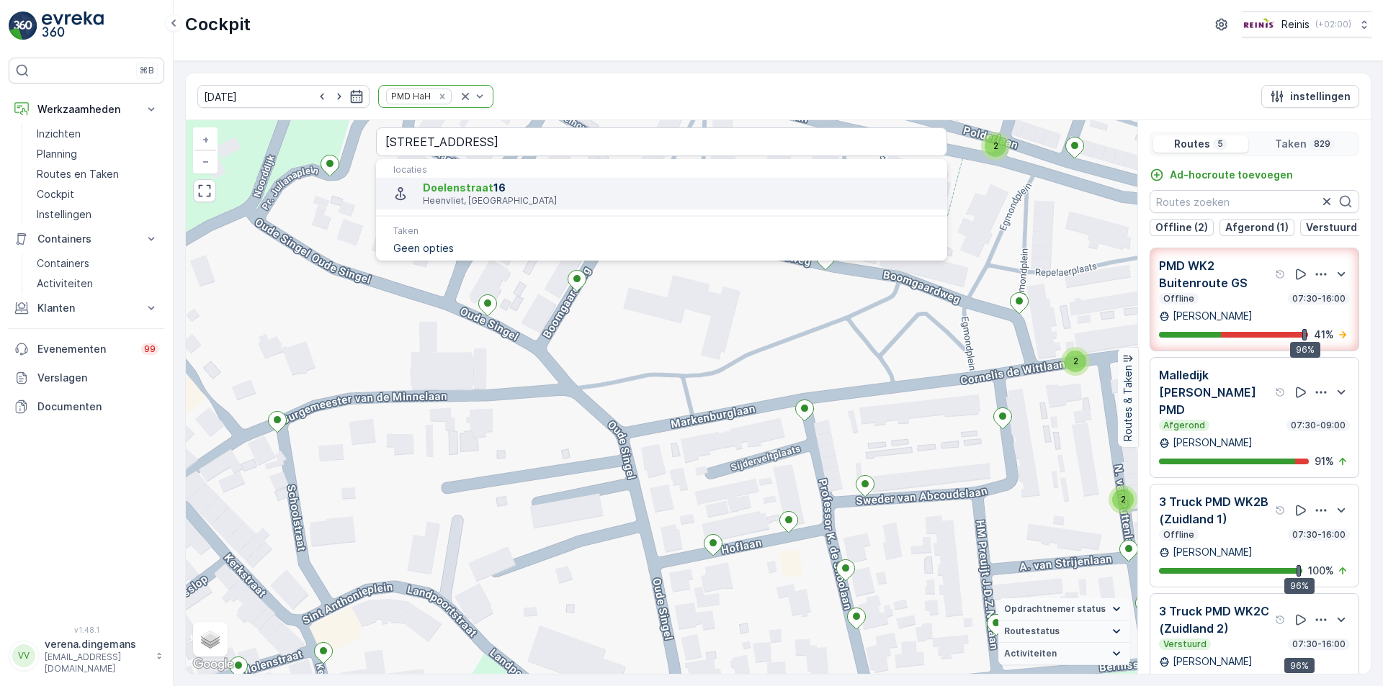
click at [461, 193] on span "Doelenstraat" at bounding box center [458, 187] width 71 height 12
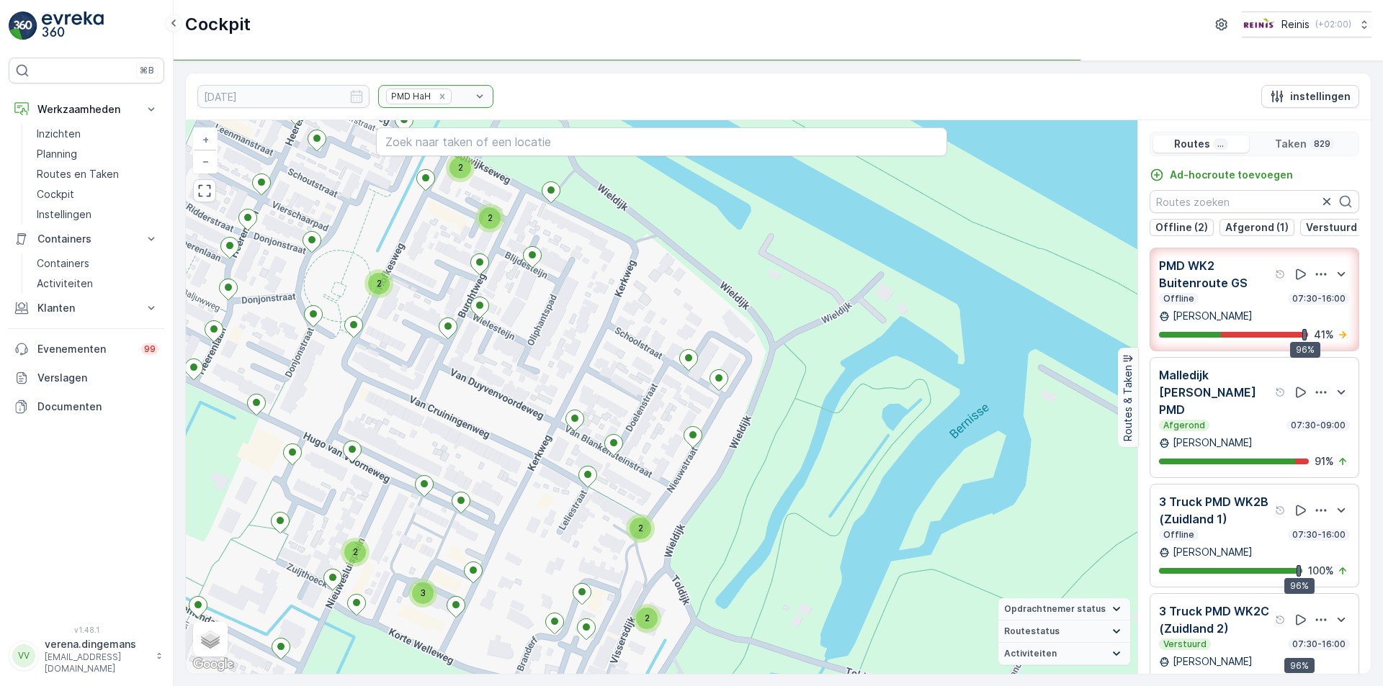
click at [1244, 323] on div "[PERSON_NAME]" at bounding box center [1254, 316] width 191 height 14
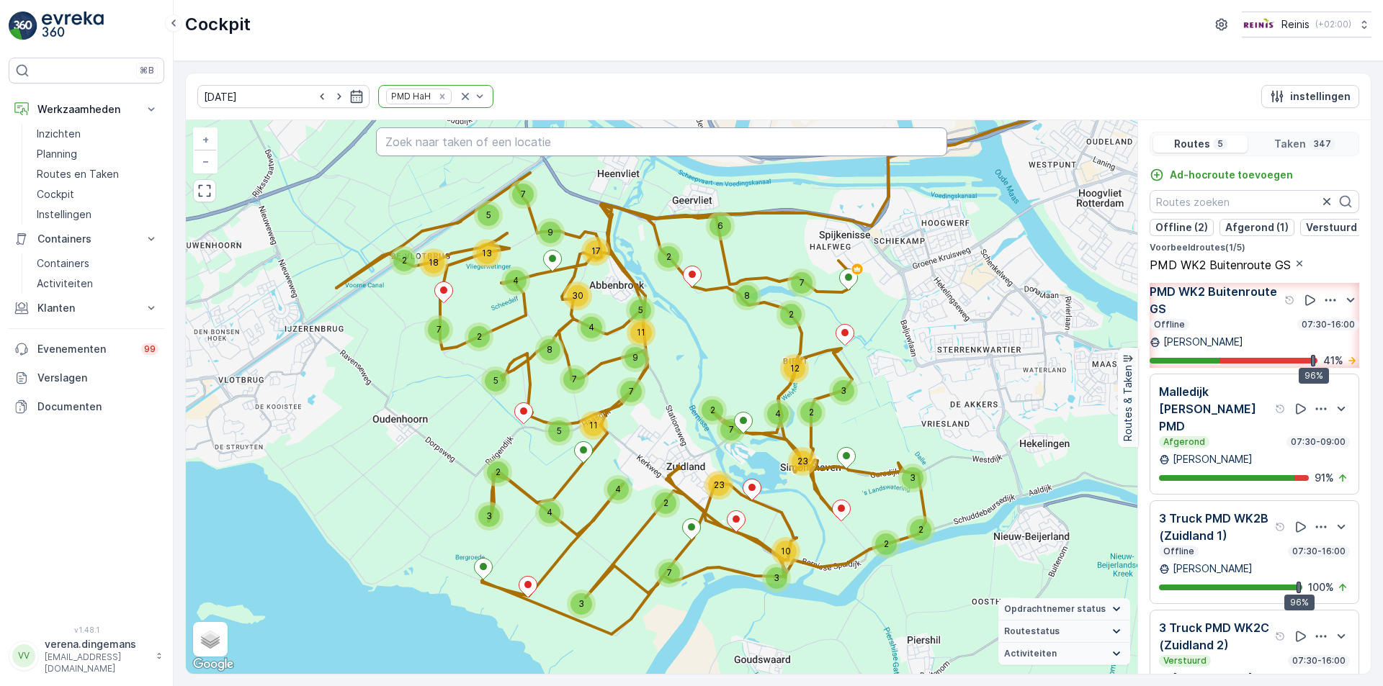
click at [614, 149] on input "text" at bounding box center [661, 141] width 571 height 29
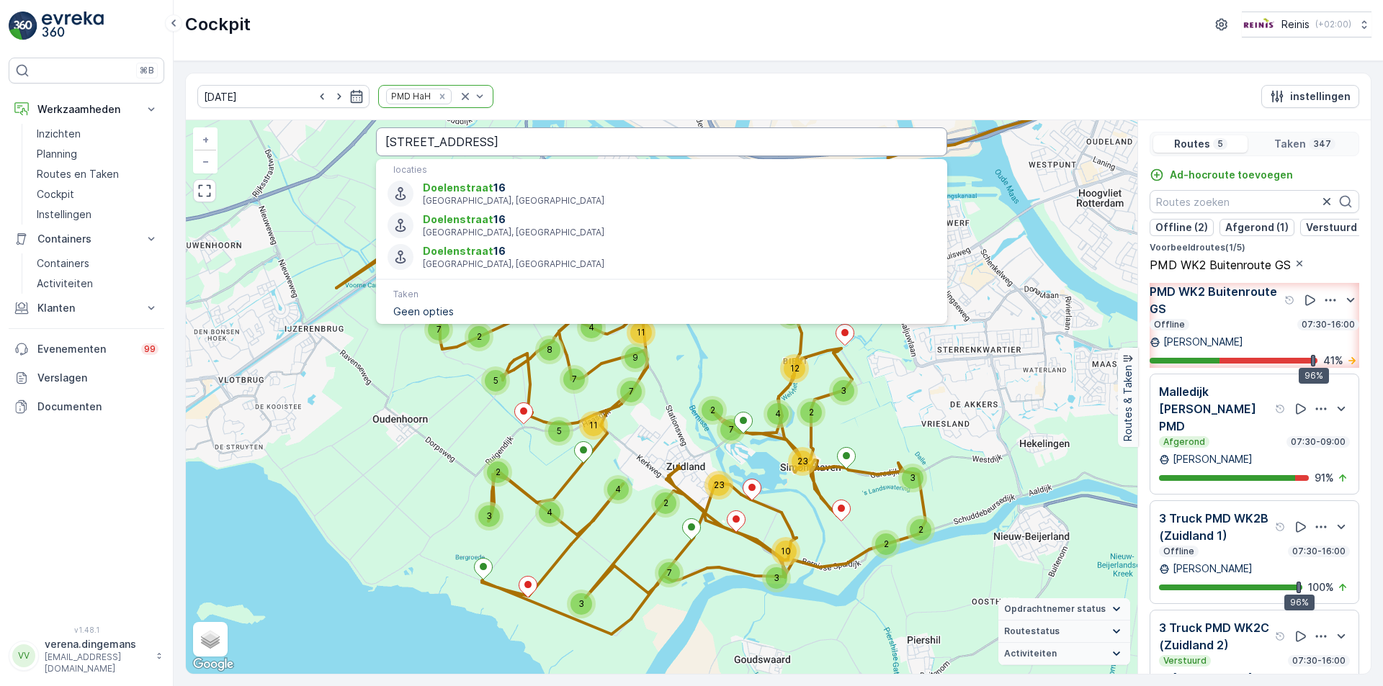
click at [550, 138] on input "doelenstraat 16" at bounding box center [661, 141] width 571 height 29
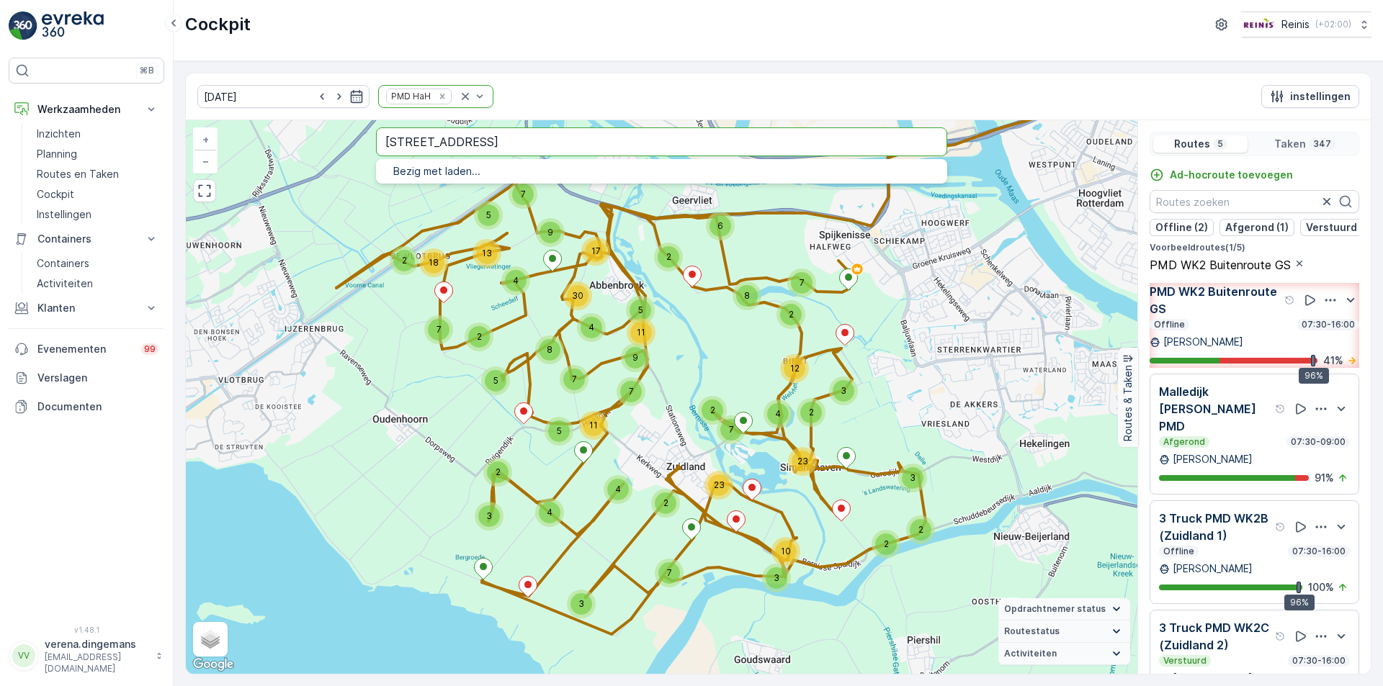
type input "doelenstraat 16 heenvliet"
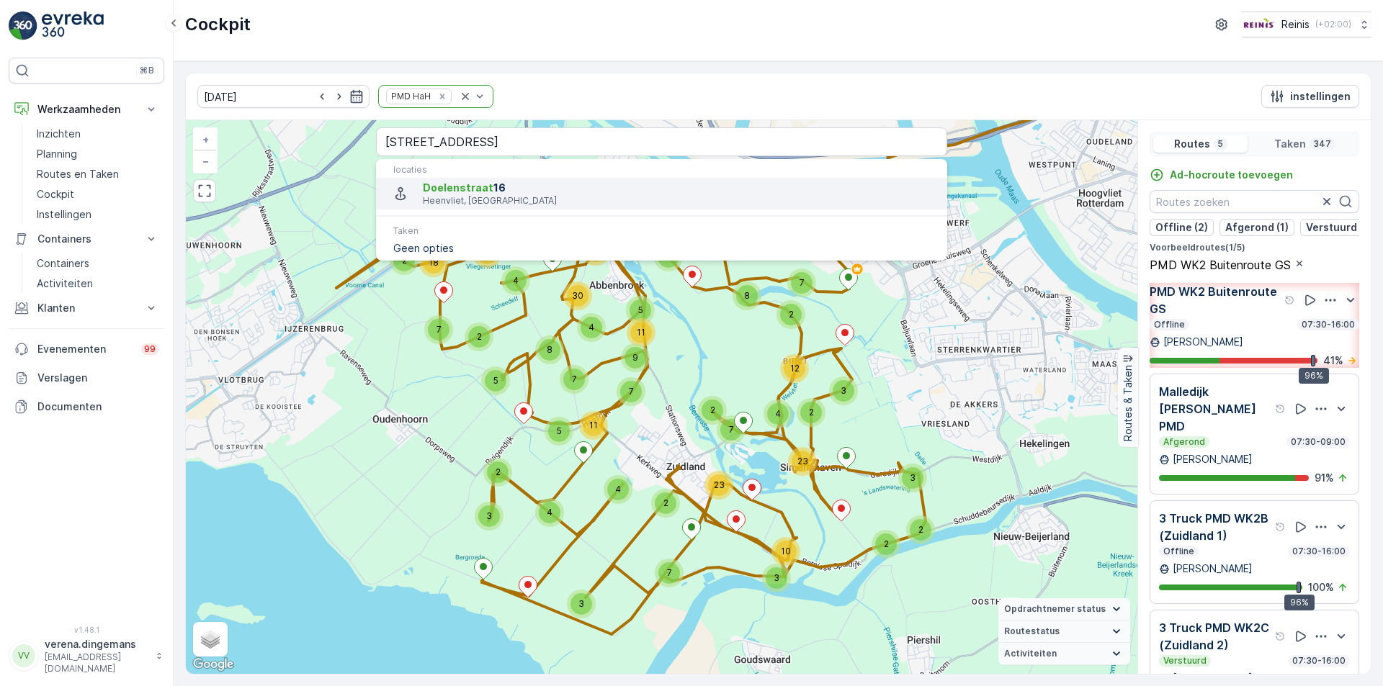
click at [490, 184] on span "Doelenstraat 16" at bounding box center [679, 188] width 513 height 14
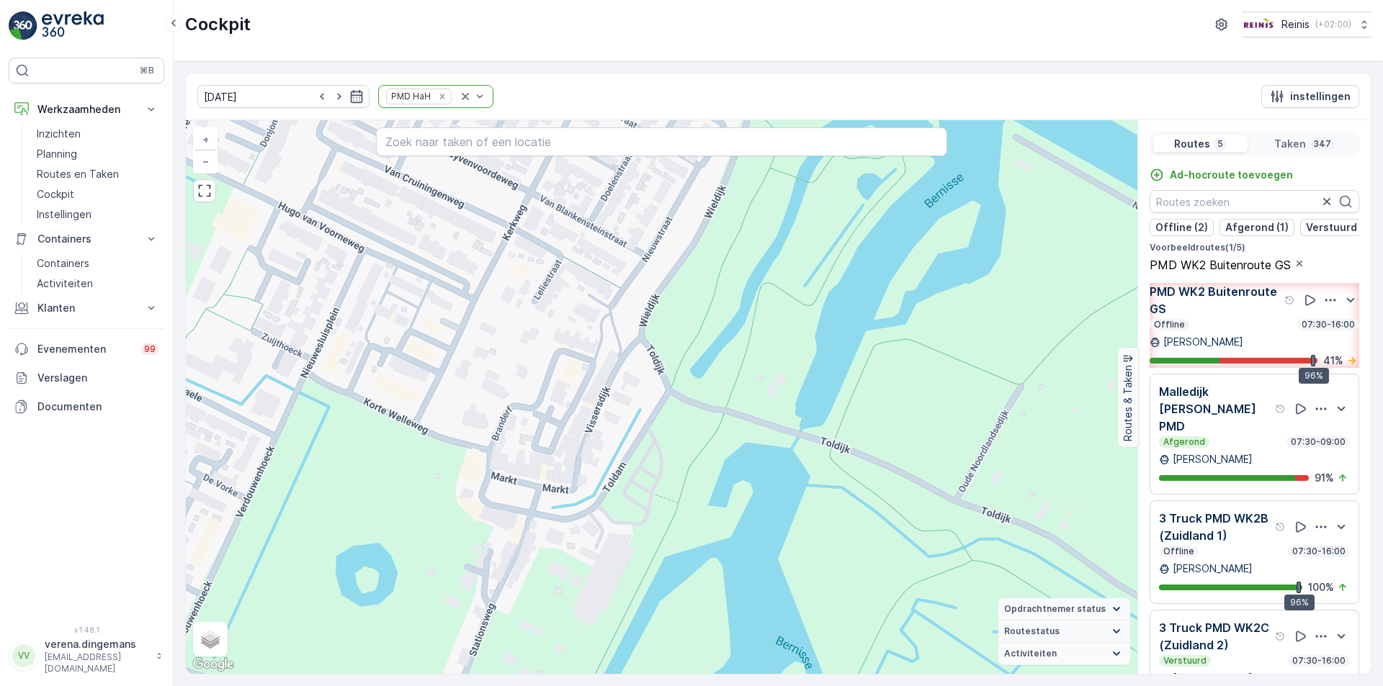
drag, startPoint x: 1220, startPoint y: 336, endPoint x: 1255, endPoint y: 439, distance: 108.2
click at [1221, 331] on div "PMD WK2 Buitenroute GS Offline 07:30-16:00" at bounding box center [1254, 307] width 210 height 48
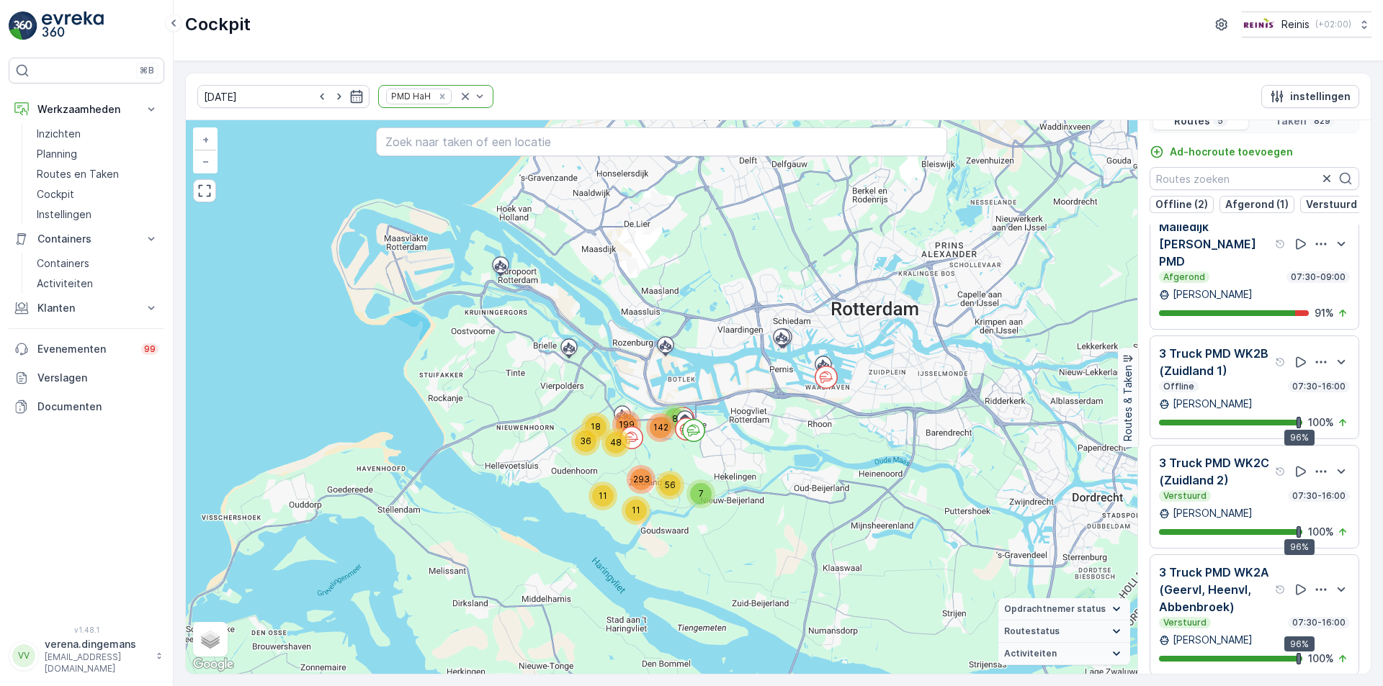
scroll to position [36, 0]
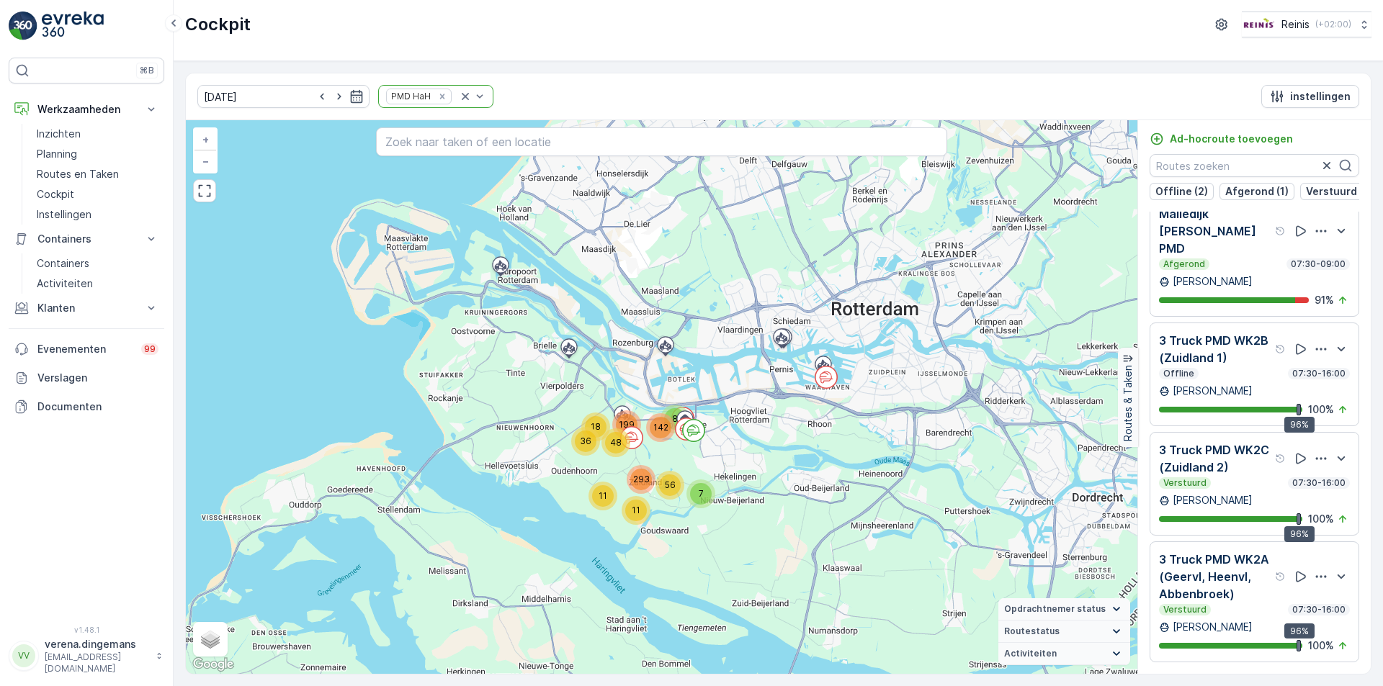
click at [1228, 590] on p "3 Truck PMD WK2A (Geervl, Heenvl, Abbenbroek)" at bounding box center [1215, 577] width 113 height 52
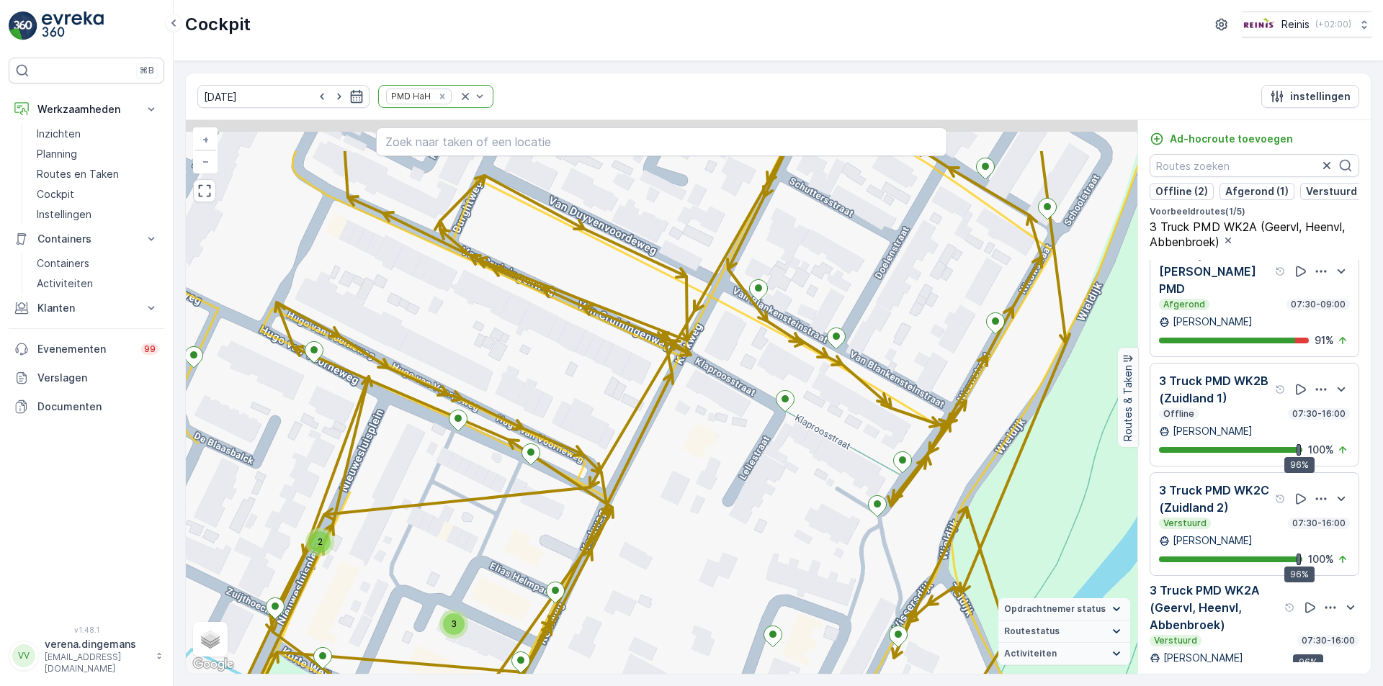
drag, startPoint x: 569, startPoint y: 272, endPoint x: 600, endPoint y: 359, distance: 91.8
click at [600, 359] on div "2 2 2 2 2 2 2 3 2 2 2 2 2 2 2 2 2 2 2 3 2 3 2 2 4 2 9 2 3 2 3 + − Satelliet sta…" at bounding box center [661, 397] width 951 height 554
click at [567, 134] on input "text" at bounding box center [661, 141] width 571 height 29
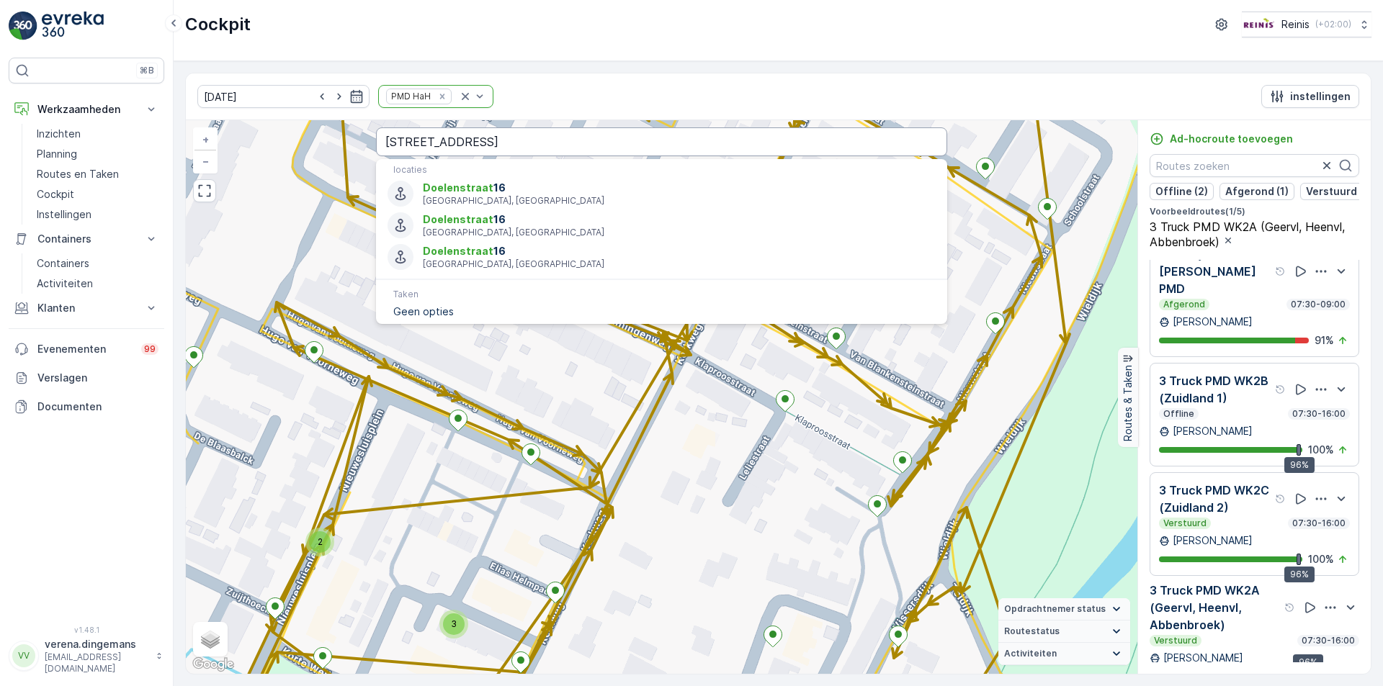
click at [557, 143] on input "doelenstraat 16" at bounding box center [661, 141] width 571 height 29
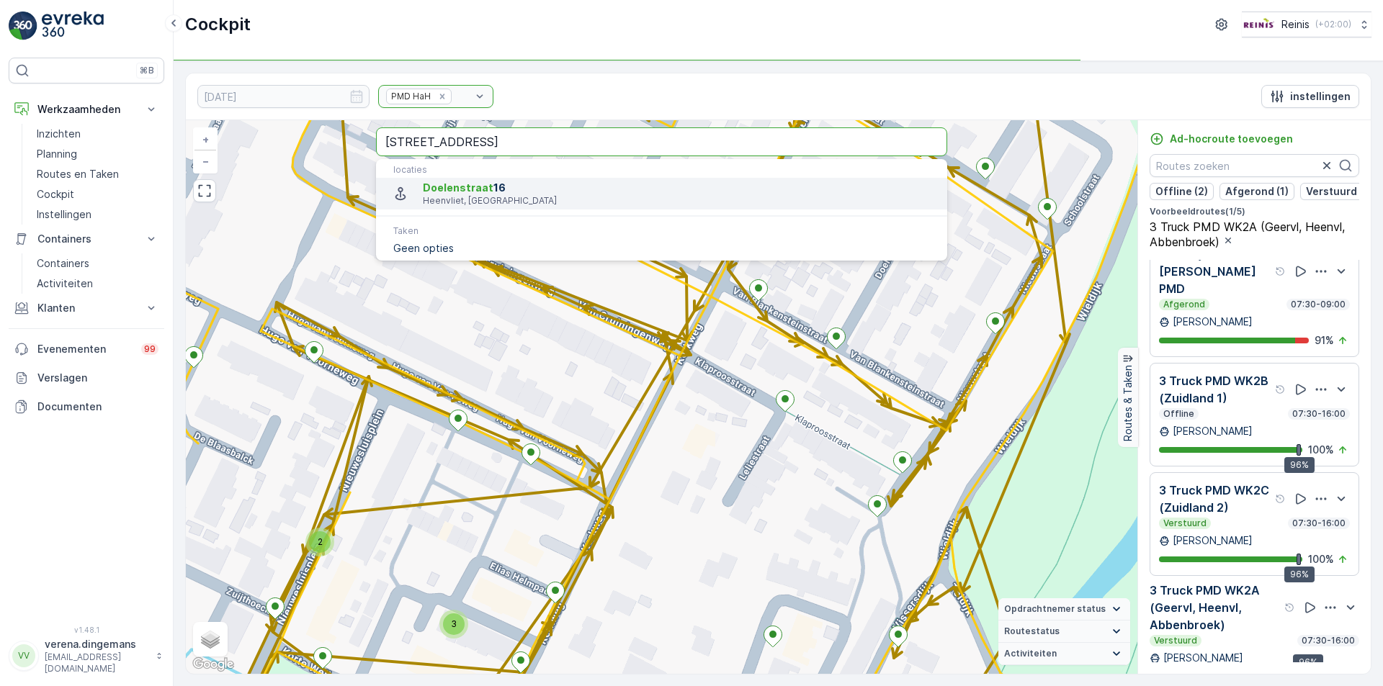
type input "doelenstraat 16 heenvliet"
click at [525, 183] on span "Doelenstraat 16" at bounding box center [679, 188] width 513 height 14
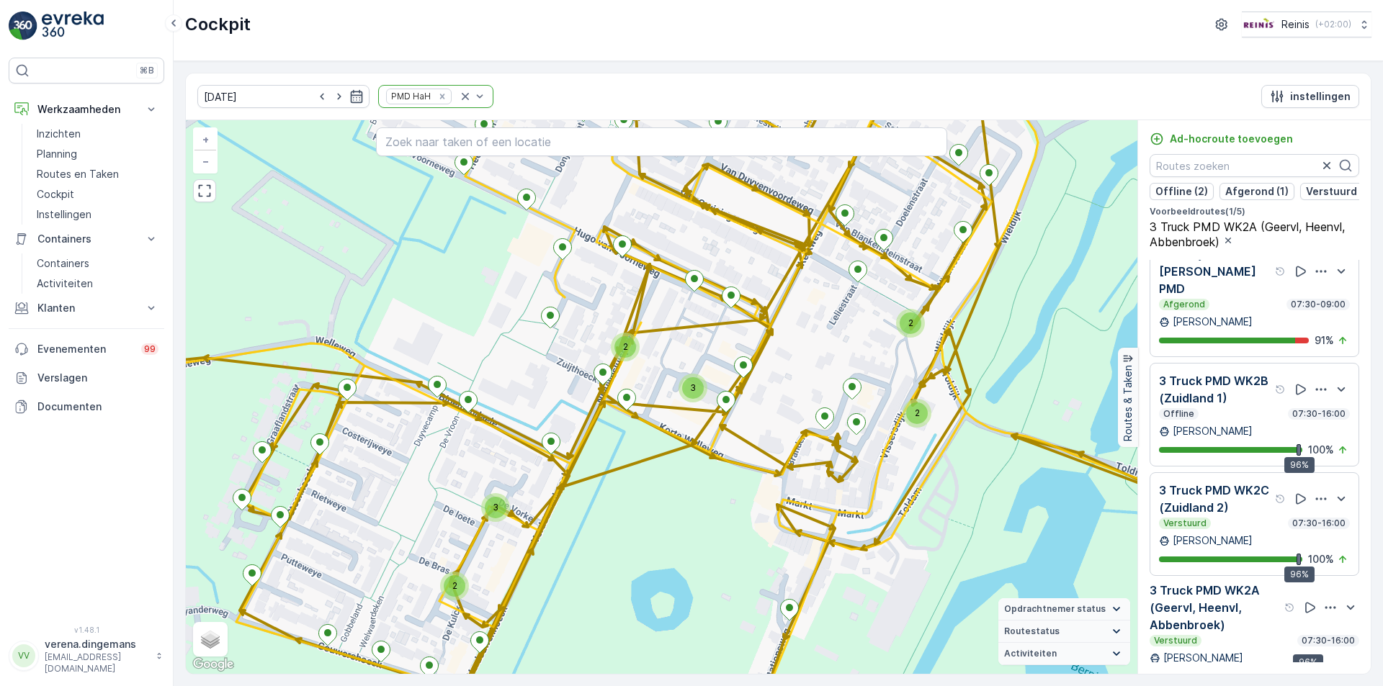
drag, startPoint x: 865, startPoint y: 428, endPoint x: 858, endPoint y: 372, distance: 55.9
click at [858, 372] on div "2 3 3 2 4 2 2 2 2 3 2 2 2 3 2 3 3 2 3 2 2 2 2 2 3 2 3 3 3 3 2 2 5 12 2 2 3 2 2 …" at bounding box center [661, 397] width 951 height 554
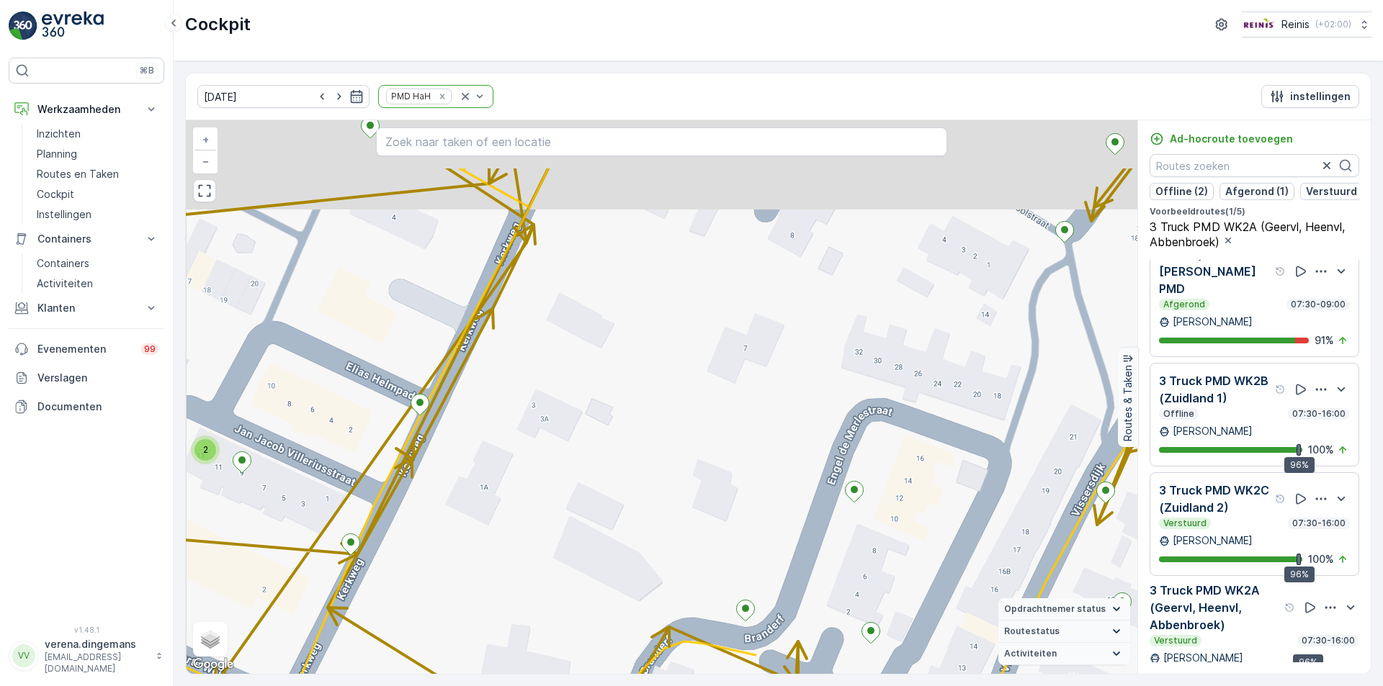
drag, startPoint x: 734, startPoint y: 326, endPoint x: 794, endPoint y: 463, distance: 150.0
click at [789, 464] on div "2 2 2 2 3 2 2 2 2 2 2 2 2 2 2 2 7 2 2 2 2 + − Satelliet stappenplan Terrein Hyb…" at bounding box center [661, 397] width 951 height 554
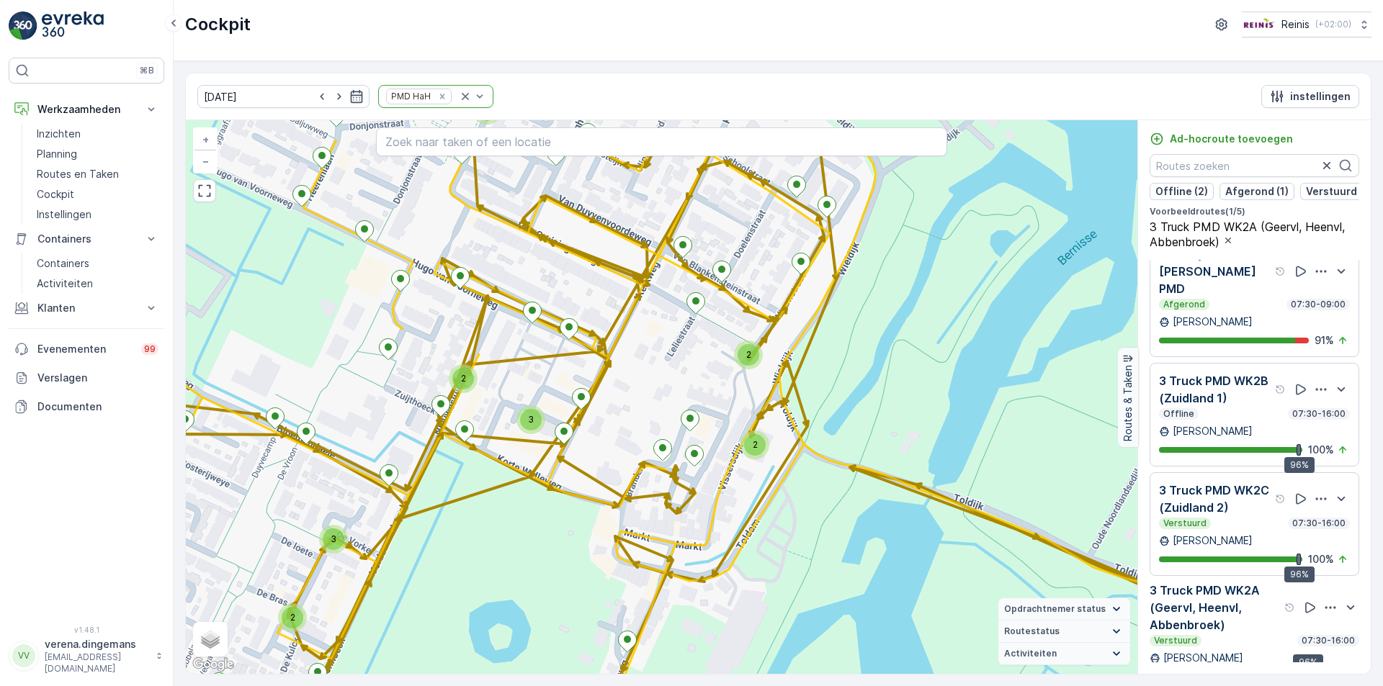
drag, startPoint x: 735, startPoint y: 282, endPoint x: 725, endPoint y: 356, distance: 75.5
click at [725, 356] on div "2 3 3 2 4 2 2 2 2 3 2 2 2 3 2 3 3 2 3 2 2 2 2 2 3 2 3 3 3 3 2 2 5 12 2 2 3 2 2 …" at bounding box center [661, 397] width 951 height 554
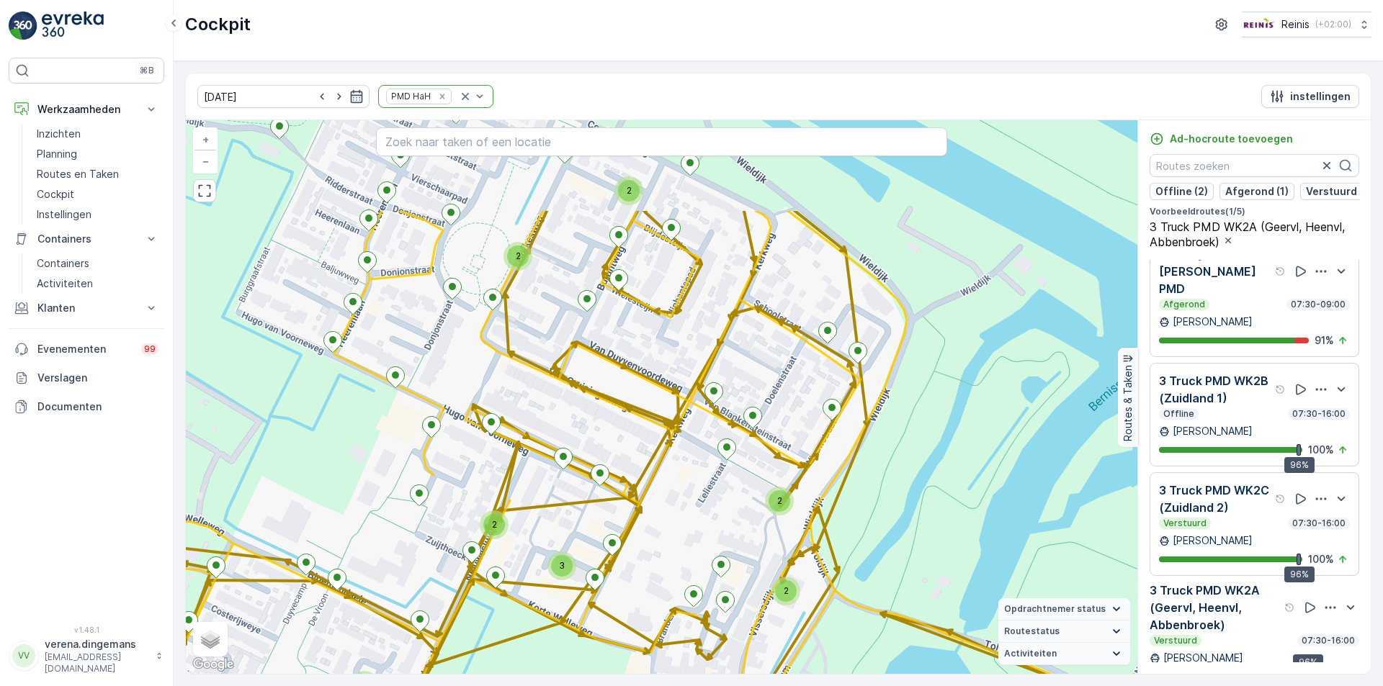
drag, startPoint x: 345, startPoint y: 311, endPoint x: 375, endPoint y: 461, distance: 152.8
click at [375, 461] on div "2 3 3 2 4 2 2 2 2 3 2 2 2 3 2 3 3 2 3 2 2 2 2 2 3 2 3 3 3 3 2 2 5 12 2 2 3 2 2 …" at bounding box center [661, 397] width 951 height 554
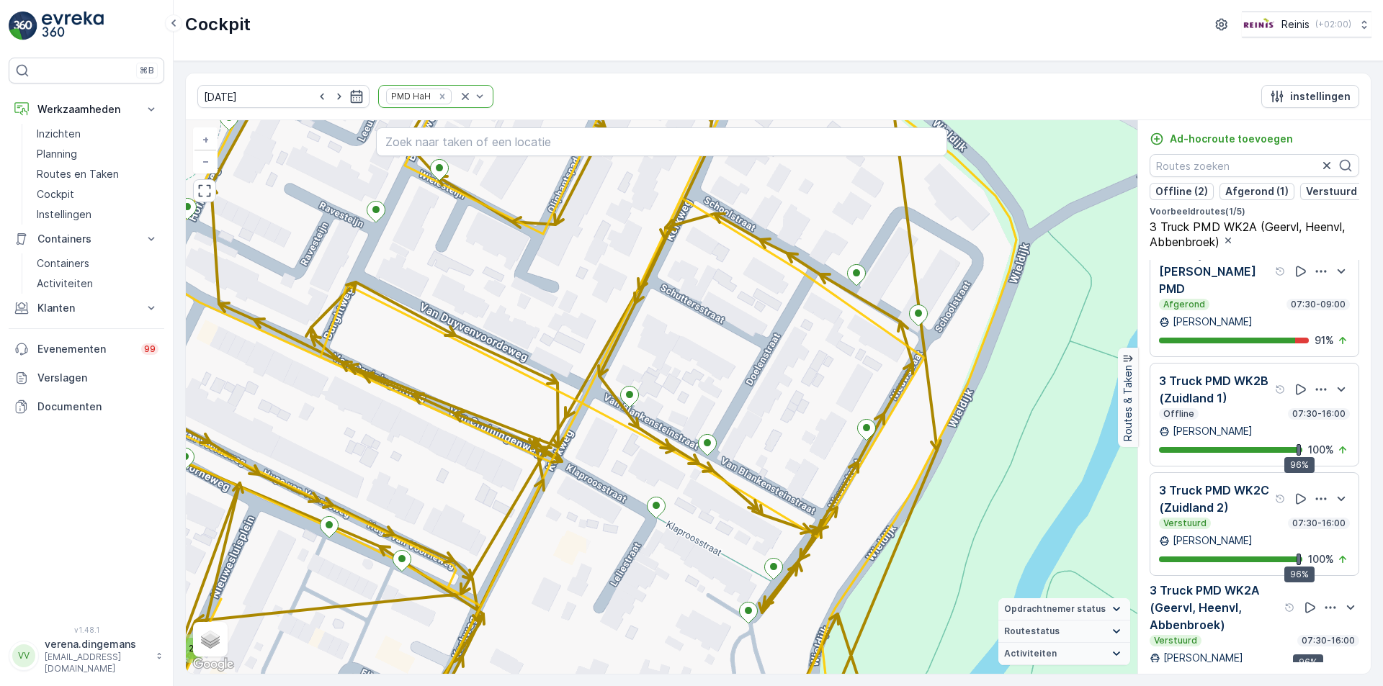
drag, startPoint x: 776, startPoint y: 439, endPoint x: 792, endPoint y: 385, distance: 57.0
click at [792, 385] on div "2 2 2 2 2 2 2 3 2 2 3 2 2 2 2 2 2 2 3 3 2 3 2 2 4 2 9 2 3 2 3 + − Satelliet sta…" at bounding box center [661, 397] width 951 height 554
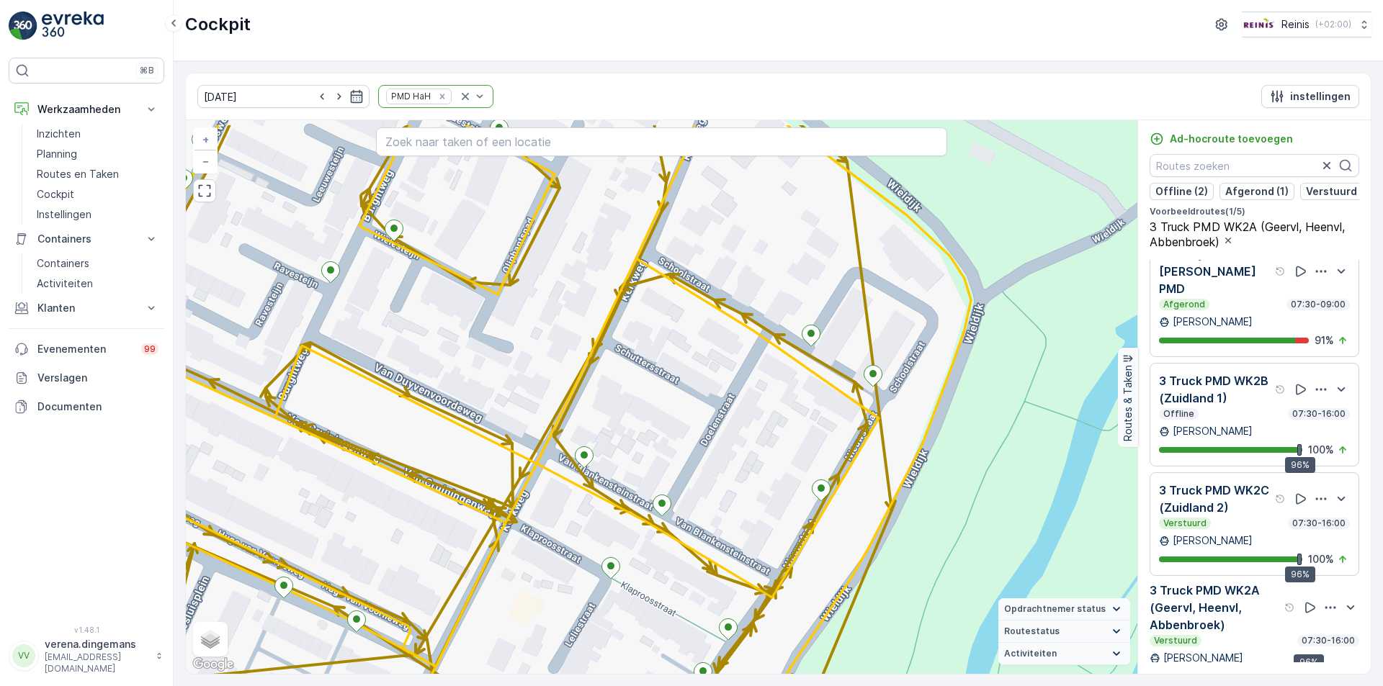
drag, startPoint x: 754, startPoint y: 390, endPoint x: 709, endPoint y: 450, distance: 75.6
click at [709, 450] on div "2 2 2 2 2 2 2 2 3 9 2 2 2 2 2 2 4 2 2 2 2 2 3 3 2 3 2 3 3 3 2 + − Satelliet sta…" at bounding box center [661, 397] width 951 height 554
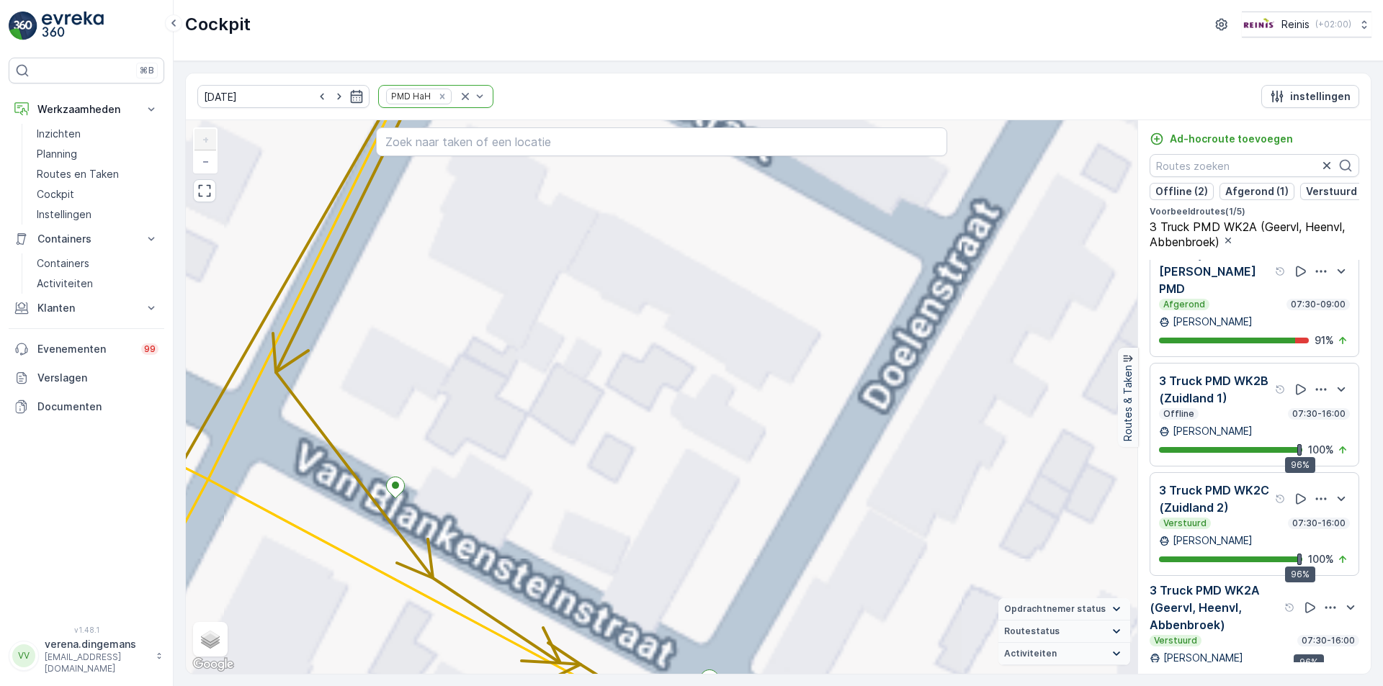
drag, startPoint x: 720, startPoint y: 410, endPoint x: 670, endPoint y: 346, distance: 80.5
click at [658, 344] on div "2 2 2 2 2 2 2 2 3 9 2 2 2 2 2 2 4 2 2 2 2 2 3 3 2 3 2 3 3 3 2 2 2 2 2 2 2 2 3 3…" at bounding box center [661, 397] width 951 height 554
